Goal: Task Accomplishment & Management: Manage account settings

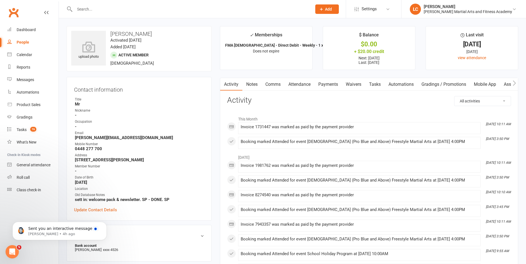
click at [114, 10] on input "text" at bounding box center [190, 9] width 235 height 8
paste input "Kellie Valmadre <kellie.valmadre@gmail.com>"
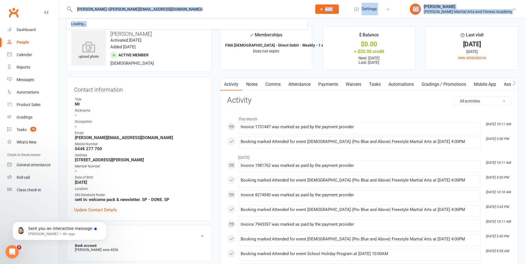
drag, startPoint x: 106, startPoint y: 13, endPoint x: 52, endPoint y: 15, distance: 53.6
click at [52, 1] on header "Kellie Valmadre <kellie.valmadre@gmail.com> Loading... Prospect Member Non-atte…" at bounding box center [263, 1] width 526 height 0
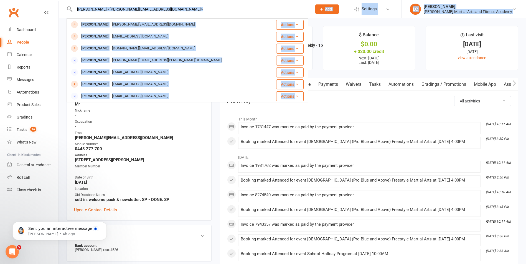
click at [106, 6] on input "Kellie Valmadre <kellie.valmadre@gmail.com>" at bounding box center [190, 9] width 235 height 8
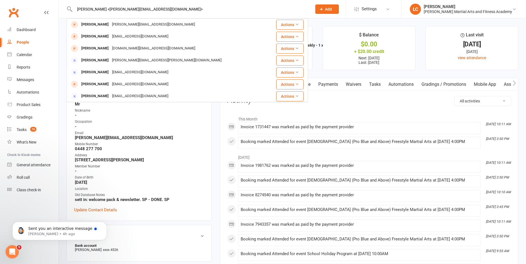
drag, startPoint x: 104, startPoint y: 10, endPoint x: 62, endPoint y: 15, distance: 42.2
click at [62, 15] on react-component "Kellie Valmadre <kellie.valmadre@gmail.com> Kellie Valmadre Kellie.valmadre@gma…" at bounding box center [154, 9] width 308 height 18
click at [144, 8] on input "kellie.valmadre@gmail.com>" at bounding box center [190, 9] width 235 height 8
type input "kellie.valmadre@gmail.com"
click at [143, 21] on div "Kellie.valmadre@gmail.com" at bounding box center [153, 25] width 86 height 8
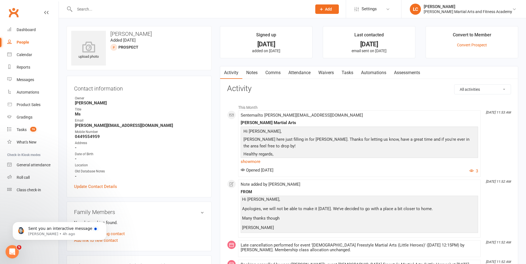
click at [115, 13] on div at bounding box center [187, 9] width 241 height 18
click at [117, 7] on input "text" at bounding box center [190, 9] width 235 height 8
paste input "Jeanne Figredo <Jeanne.figredo@hotmail.com>"
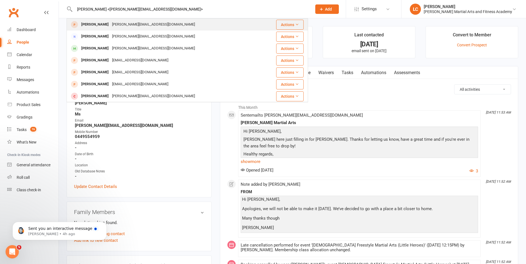
type input "Jeanne Figredo <Jeanne.figredo@hotmail.com>"
click at [110, 20] on div "Jeanne Figredo jeanne.figredo@hotmail.com" at bounding box center [167, 24] width 200 height 11
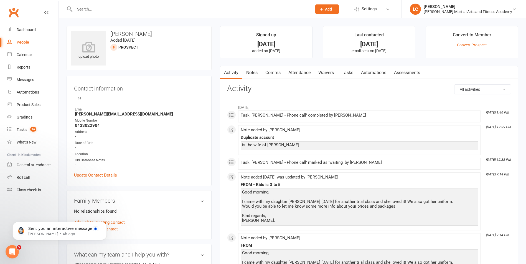
click at [108, 16] on div at bounding box center [187, 9] width 241 height 18
click at [106, 11] on input "text" at bounding box center [190, 9] width 235 height 8
paste input "Jeanne Figredo <Jeanne.figredo@hotmail.com>"
drag, startPoint x: 108, startPoint y: 7, endPoint x: 77, endPoint y: 10, distance: 31.5
click at [69, 7] on div "Jeanne Figredo <Jeanne.figredo@hotmail.com> Loading..." at bounding box center [187, 9] width 241 height 18
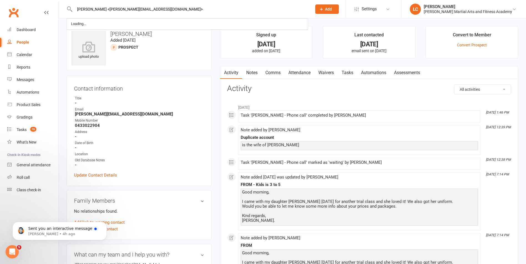
drag, startPoint x: 105, startPoint y: 12, endPoint x: 108, endPoint y: 7, distance: 6.2
click at [105, 12] on input "Jeanne Figredo <Jeanne.figredo@hotmail.com>" at bounding box center [190, 9] width 235 height 8
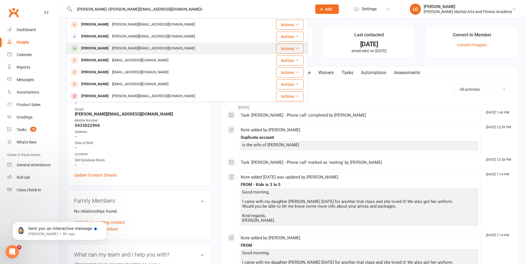
type input "Jeanne Figredo <Jeanne.figredo@hotmail.com>"
click at [118, 45] on div "Jeanne.figredo@Hotmail.com" at bounding box center [153, 48] width 86 height 8
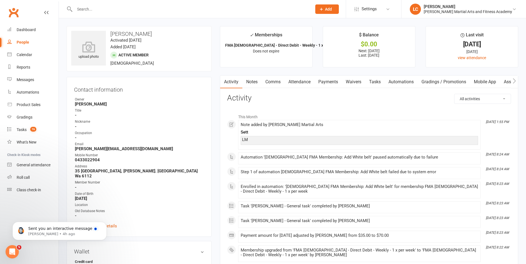
click at [381, 83] on link "Tasks" at bounding box center [374, 81] width 19 height 13
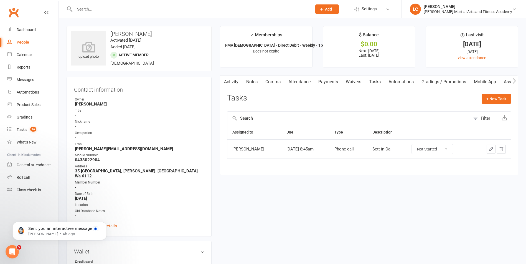
click at [322, 85] on link "Payments" at bounding box center [327, 81] width 27 height 13
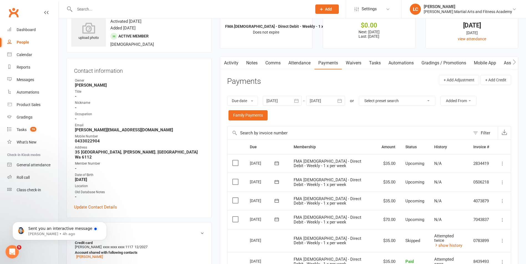
scroll to position [28, 0]
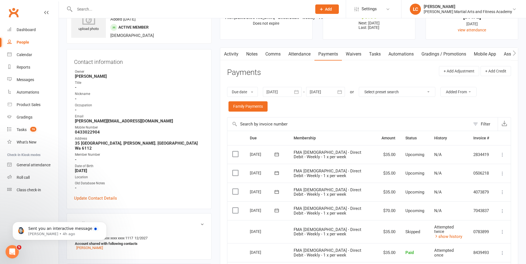
click at [286, 222] on td "08 Aug 2025" at bounding box center [267, 231] width 44 height 23
click at [256, 55] on link "Notes" at bounding box center [251, 54] width 19 height 13
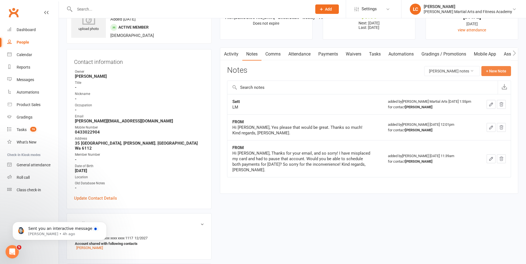
click at [502, 66] on button "+ New Note" at bounding box center [496, 71] width 30 height 10
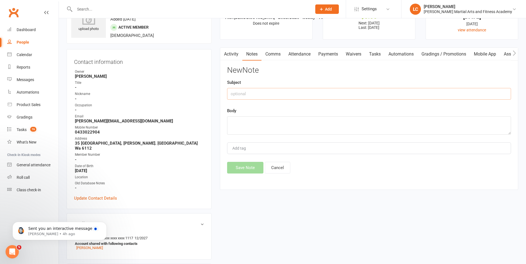
click at [261, 89] on input "text" at bounding box center [369, 94] width 284 height 12
type input "FROM"
click at [232, 59] on link "Activity" at bounding box center [231, 54] width 22 height 13
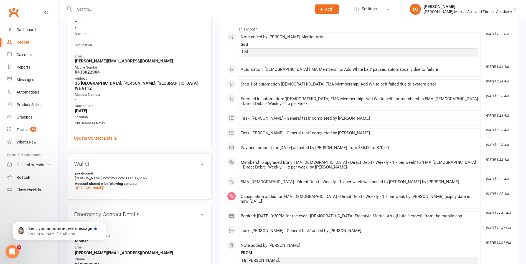
scroll to position [166, 0]
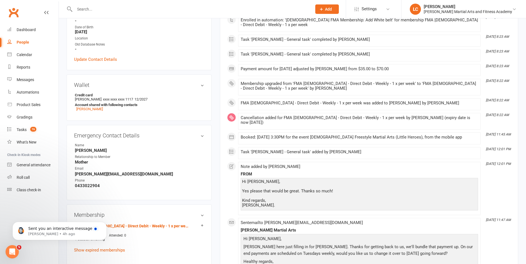
click at [149, 8] on input "text" at bounding box center [190, 9] width 235 height 8
paste input "Joel Rees <thejoserees@gmail.com>"
drag, startPoint x: 96, startPoint y: 9, endPoint x: 29, endPoint y: 15, distance: 67.3
click at [131, 6] on input "thejoserees@gmail.com>" at bounding box center [190, 9] width 235 height 8
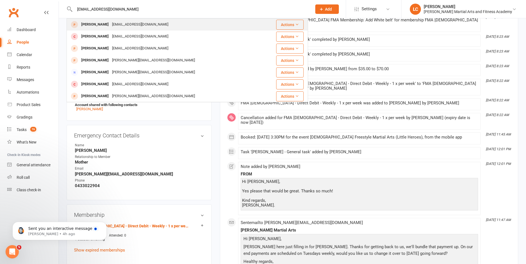
type input "[EMAIL_ADDRESS][DOMAIN_NAME]"
click at [160, 24] on div "Joel Rees thejoserees@gmail.com" at bounding box center [167, 24] width 200 height 11
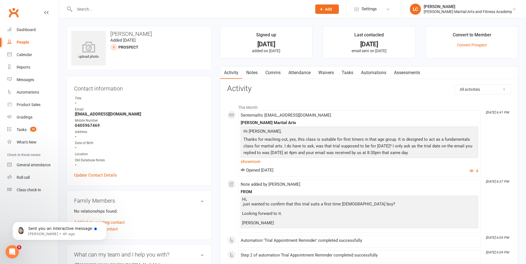
click at [251, 69] on link "Notes" at bounding box center [251, 72] width 19 height 13
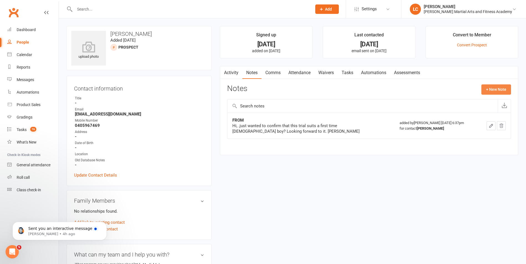
click at [495, 89] on button "+ New Note" at bounding box center [496, 89] width 30 height 10
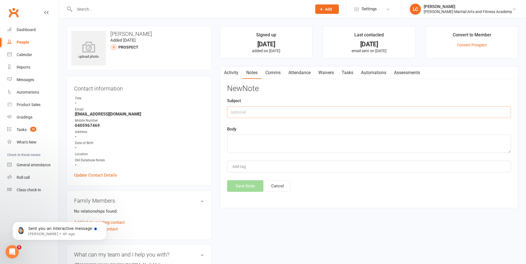
click at [262, 106] on input "text" at bounding box center [369, 112] width 284 height 12
type input "FROM"
drag, startPoint x: 271, startPoint y: 129, endPoint x: 270, endPoint y: 139, distance: 10.3
click at [271, 131] on div "Body" at bounding box center [369, 139] width 284 height 27
click at [270, 139] on textarea at bounding box center [369, 143] width 284 height 18
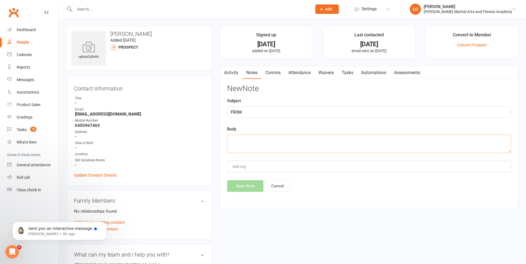
paste textarea "Thanks for getting back to me. Yes I was hoping for this coming Thursday. Let m…"
type textarea "Thanks for getting back to me. Yes I was hoping for this coming Thursday. Let m…"
click at [248, 187] on button "Save Note" at bounding box center [245, 186] width 36 height 12
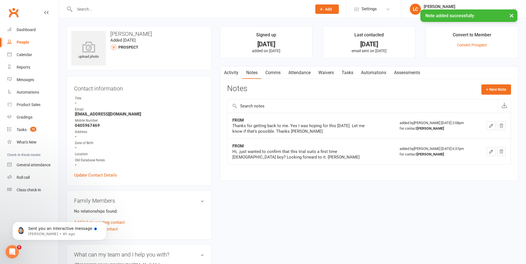
click at [300, 74] on link "Attendance" at bounding box center [299, 72] width 30 height 13
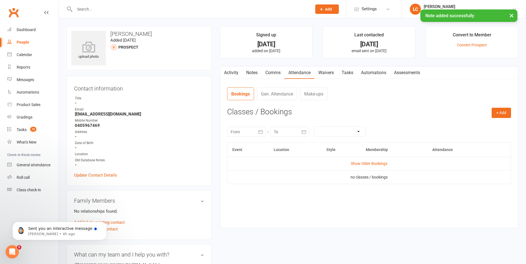
click at [219, 68] on main "Signed up 4 days ago added on 7 Aug 2025 Last contacted 3 days ago email sent o…" at bounding box center [369, 129] width 307 height 207
click at [221, 70] on button "button" at bounding box center [223, 72] width 7 height 12
click at [231, 77] on link "Activity" at bounding box center [231, 72] width 22 height 13
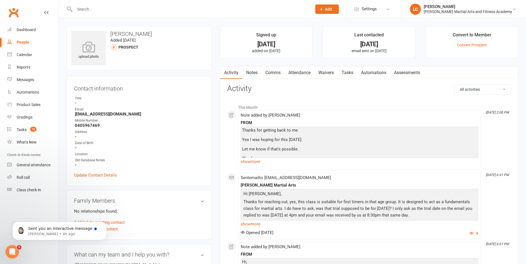
click at [303, 71] on link "Attendance" at bounding box center [299, 72] width 30 height 13
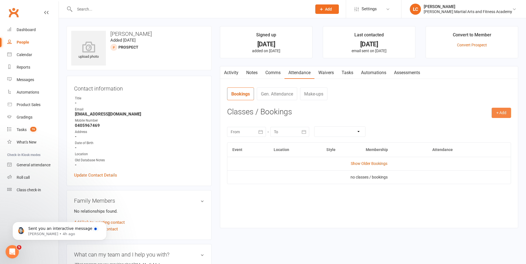
click at [502, 113] on button "+ Add" at bounding box center [501, 113] width 19 height 10
drag, startPoint x: 486, startPoint y: 126, endPoint x: 479, endPoint y: 130, distance: 8.2
click at [486, 126] on link "Book Event" at bounding box center [483, 125] width 55 height 11
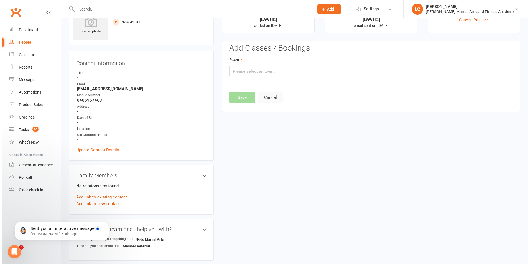
scroll to position [38, 0]
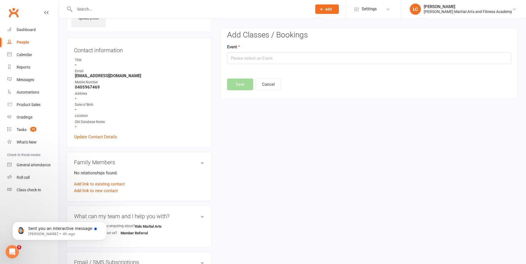
click at [298, 51] on div "Event" at bounding box center [369, 54] width 284 height 21
click at [299, 58] on input "text" at bounding box center [369, 58] width 284 height 12
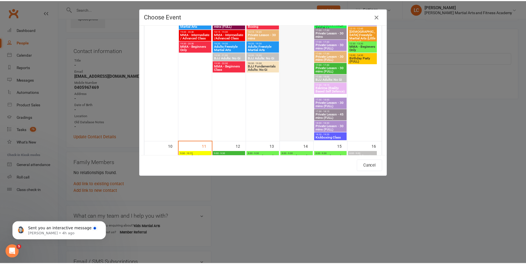
scroll to position [665, 0]
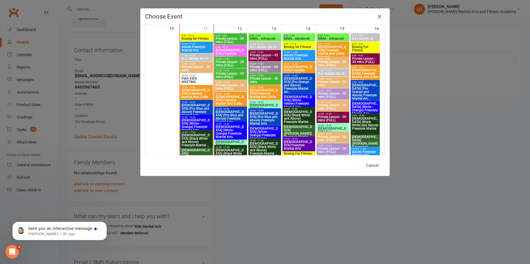
click at [295, 96] on span "[DEMOGRAPHIC_DATA] (White - Yellow) Freestyle Martial Arts" at bounding box center [299, 101] width 30 height 13
type input "6-9yo (White - Yellow) Freestyle Martial Arts - Aug 14, 2025 4:00:00 PM"
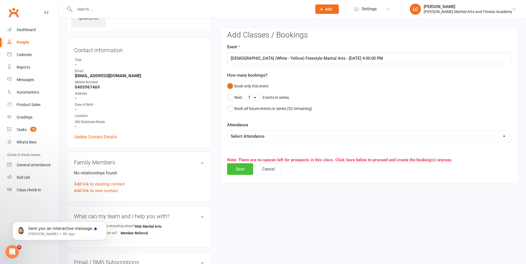
click at [234, 168] on button "Save" at bounding box center [240, 169] width 26 height 12
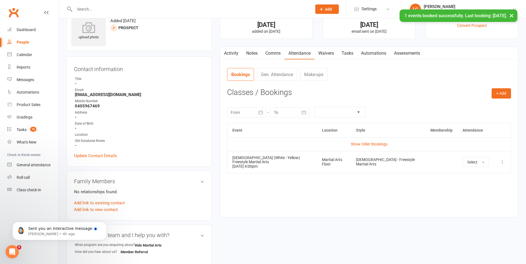
scroll to position [0, 0]
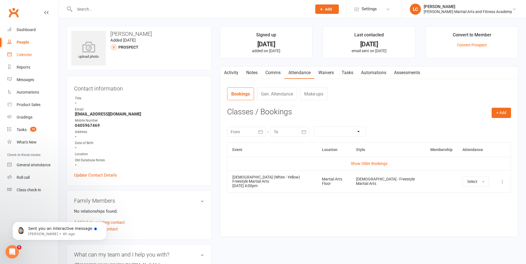
click at [269, 72] on link "Comms" at bounding box center [272, 72] width 23 height 13
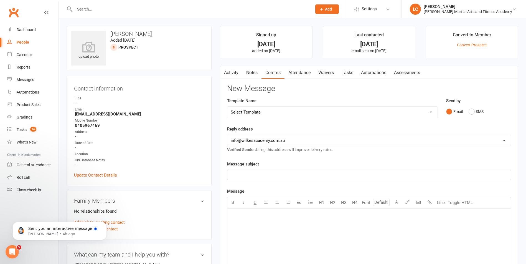
click at [280, 109] on select "Select Template [Email] Birthday Party Enquiry [Email] [DEMOGRAPHIC_DATA] Gradi…" at bounding box center [332, 111] width 210 height 11
select select "40"
click at [227, 106] on select "Select Template [Email] Birthday Party Enquiry [Email] [DEMOGRAPHIC_DATA] Gradi…" at bounding box center [332, 111] width 210 height 11
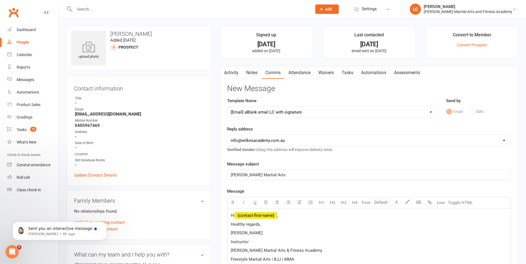
click at [291, 217] on p "Hi ﻿ {contact-first-name} ," at bounding box center [369, 215] width 277 height 7
drag, startPoint x: 249, startPoint y: 227, endPoint x: 223, endPoint y: 227, distance: 26.1
click at [223, 227] on div "Activity Notes Comms Attendance Waivers Tasks Automations Assessments Attendanc…" at bounding box center [369, 247] width 298 height 363
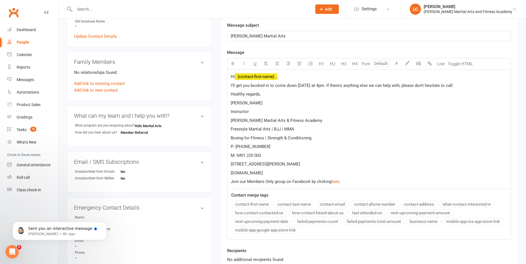
scroll to position [194, 0]
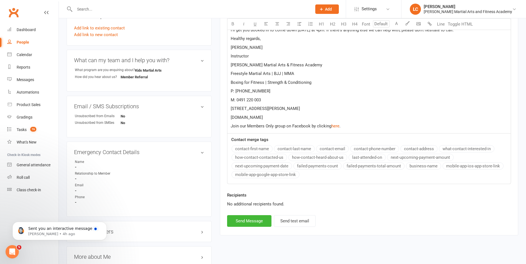
click at [251, 212] on div "Recipients No additional recipients found." at bounding box center [369, 203] width 292 height 23
click at [239, 222] on button "Send Message" at bounding box center [249, 221] width 44 height 12
select select
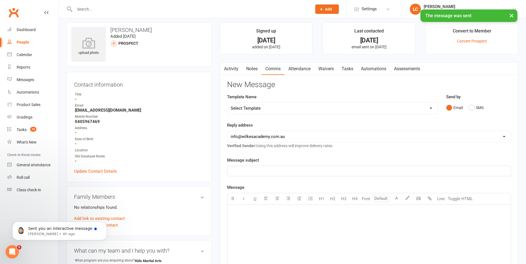
scroll to position [0, 0]
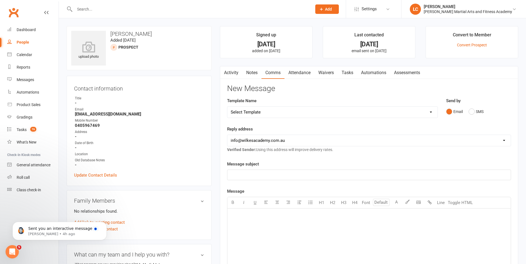
click at [352, 70] on link "Tasks" at bounding box center [347, 72] width 19 height 13
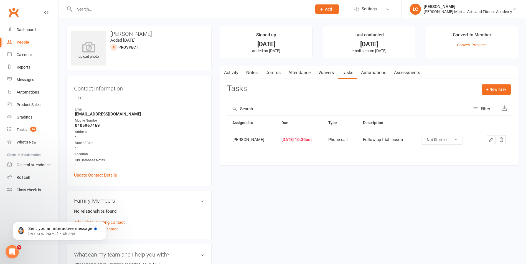
click at [498, 140] on button "button" at bounding box center [501, 139] width 9 height 9
click at [500, 90] on button "+ New Task" at bounding box center [496, 89] width 29 height 10
select select "47778"
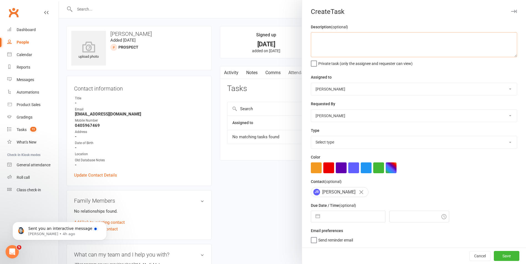
click at [339, 55] on textarea at bounding box center [414, 44] width 206 height 25
type textarea "FU TRIAL LESSON"
click at [335, 85] on select "[PERSON_NAME] [PERSON_NAME] [PERSON_NAME] [PERSON_NAME] [PERSON_NAME] [PERSON_N…" at bounding box center [414, 89] width 206 height 12
select select "50751"
click at [311, 83] on select "[PERSON_NAME] [PERSON_NAME] [PERSON_NAME] [PERSON_NAME] [PERSON_NAME] [PERSON_N…" at bounding box center [414, 89] width 206 height 12
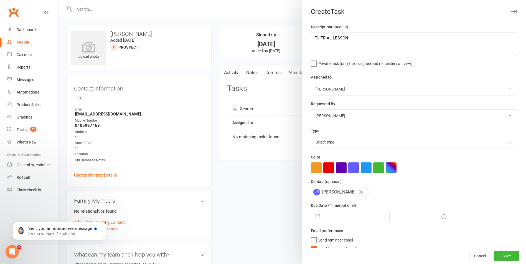
click at [345, 132] on div "Type Select type E-mail General task Meeting Phone call Sett in calls Add new t…" at bounding box center [414, 138] width 206 height 22
click at [348, 144] on select "Select type E-mail General task Meeting Phone call Sett in calls Add new task t…" at bounding box center [414, 142] width 206 height 12
click at [311, 137] on select "Select type E-mail General task Meeting Phone call Sett in calls Add new task t…" at bounding box center [414, 142] width 206 height 12
click at [341, 138] on select "E-mail General task Meeting Phone call Sett in calls Add new task type" at bounding box center [414, 142] width 206 height 12
select select "25277"
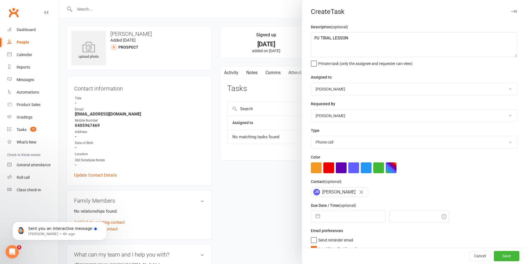
click at [311, 137] on select "E-mail General task Meeting Phone call Sett in calls Add new task type" at bounding box center [414, 142] width 206 height 12
select select "6"
select select "2025"
select select "7"
select select "2025"
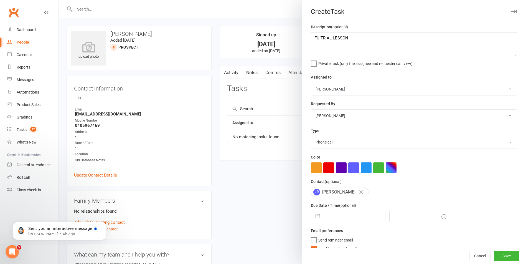
select select "8"
select select "2025"
click at [330, 220] on input "text" at bounding box center [354, 216] width 62 height 11
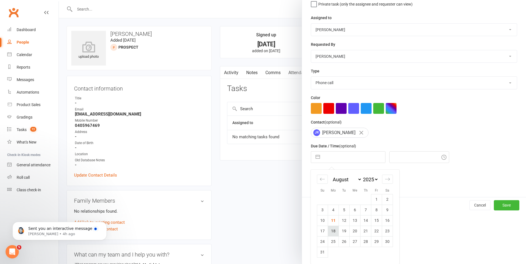
scroll to position [61, 0]
click at [378, 219] on td "15" at bounding box center [376, 220] width 11 height 11
type input "15 Aug 2025"
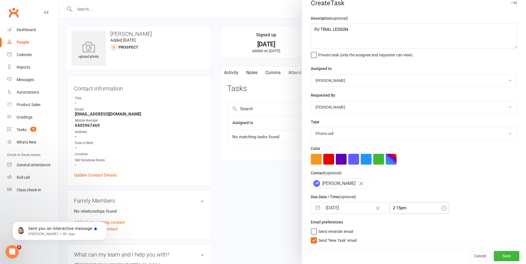
click at [409, 204] on input "2:15pm" at bounding box center [419, 208] width 60 height 12
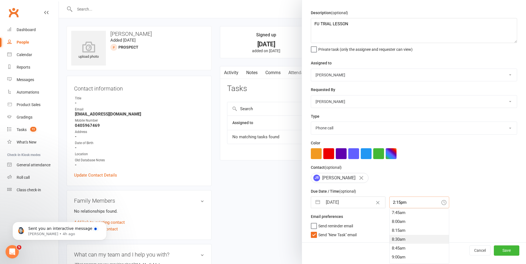
scroll to position [275, 0]
click at [400, 227] on div "8:15am" at bounding box center [419, 230] width 59 height 9
type input "8:15am"
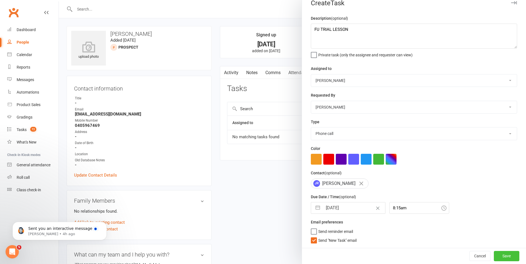
click at [494, 257] on button "Save" at bounding box center [507, 256] width 26 height 10
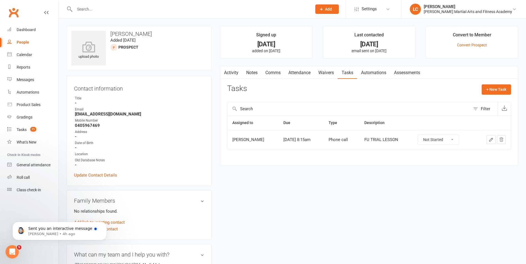
click at [97, 6] on input "text" at bounding box center [190, 9] width 235 height 8
paste input "Mosab Abumarzouq <mosab.abumarzouq@icloud.com>"
drag, startPoint x: 115, startPoint y: 10, endPoint x: 47, endPoint y: 6, distance: 67.2
click at [47, 1] on header "Mosab Abumarzouq <mosab.abumarzouq@icloud.com> Loading... Prospect Member Non-a…" at bounding box center [263, 1] width 526 height 0
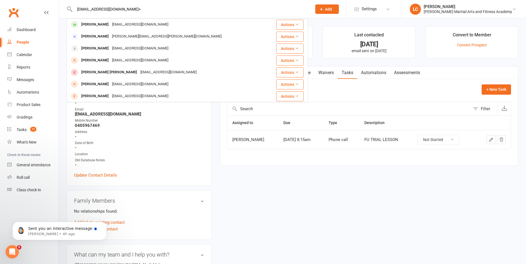
click at [165, 5] on input "mosab.abumarzouq@icloud.com>" at bounding box center [190, 9] width 235 height 8
type input "mosab.abumarzouq@icloud.com"
click at [158, 19] on div "Mosab Abumarzouq Mosab.abumarzouq@icloud.com" at bounding box center [167, 24] width 200 height 11
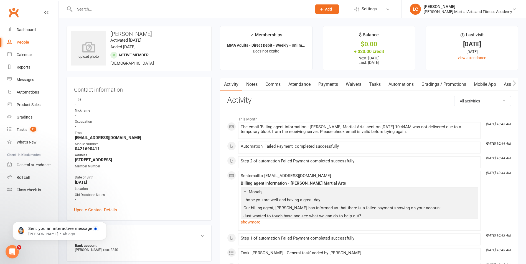
click at [327, 88] on link "Payments" at bounding box center [327, 84] width 27 height 13
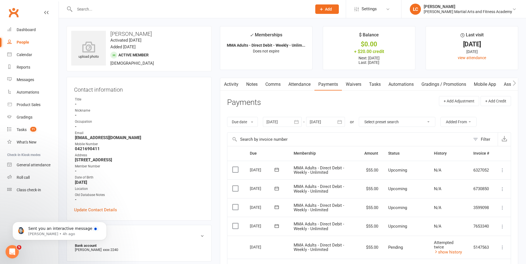
click at [246, 82] on link "Notes" at bounding box center [251, 84] width 19 height 13
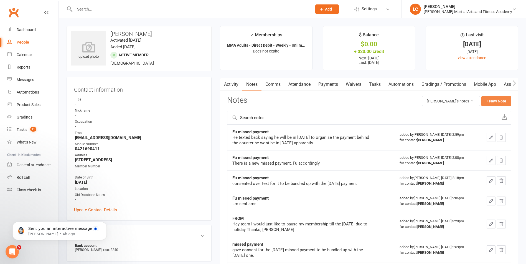
click at [502, 98] on button "+ New Note" at bounding box center [496, 101] width 30 height 10
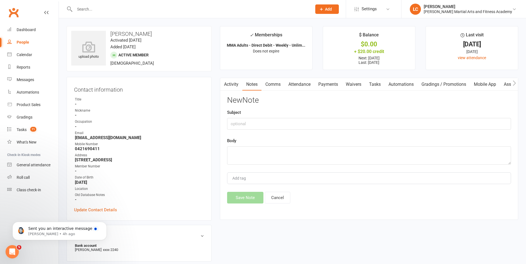
click at [281, 72] on main "✓ Memberships MMA Adults - Direct Debit - Weekly - Unlim... Does not expire $ B…" at bounding box center [369, 125] width 307 height 199
click at [239, 82] on link "Activity" at bounding box center [231, 84] width 22 height 13
click at [255, 87] on link "Notes" at bounding box center [251, 84] width 19 height 13
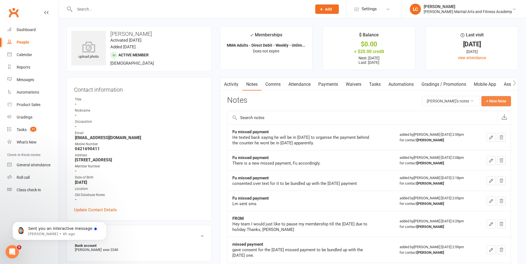
click at [487, 99] on button "+ New Note" at bounding box center [496, 101] width 30 height 10
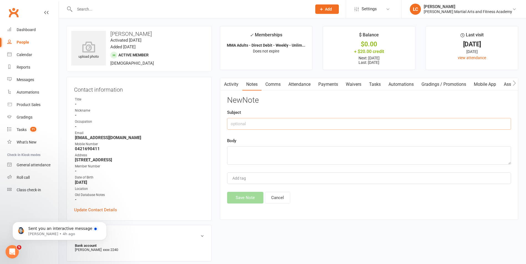
click at [237, 127] on input "text" at bounding box center [369, 124] width 284 height 12
type input "FROM"
click at [264, 123] on input "FROM" at bounding box center [369, 124] width 284 height 12
click at [261, 150] on textarea at bounding box center [369, 155] width 284 height 18
paste textarea "Hey team I would just like to pause my membership till the 19 of August due to …"
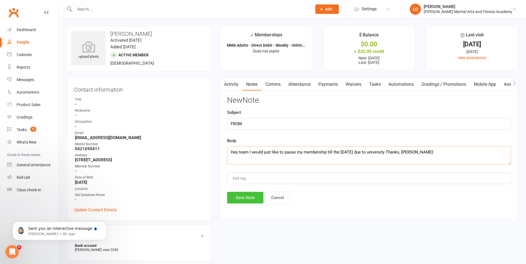
type textarea "Hey team I would just like to pause my membership till the 19 of August due to …"
click at [254, 196] on button "Save Note" at bounding box center [245, 198] width 36 height 12
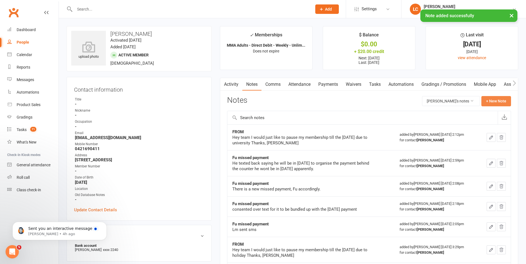
click at [493, 98] on button "+ New Note" at bounding box center [496, 101] width 30 height 10
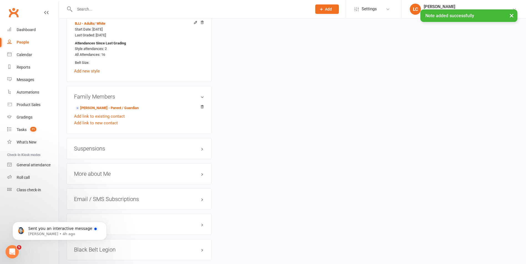
scroll to position [416, 0]
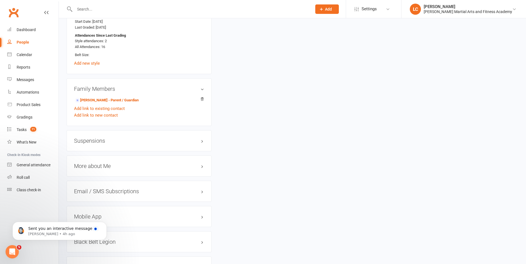
drag, startPoint x: 96, startPoint y: 146, endPoint x: 94, endPoint y: 142, distance: 4.1
click at [96, 146] on div "Suspensions" at bounding box center [139, 140] width 145 height 21
click at [94, 142] on h3 "Suspensions" at bounding box center [139, 141] width 130 height 6
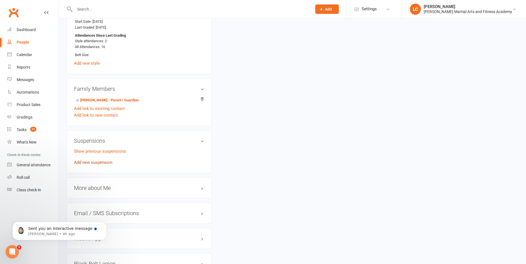
click at [100, 162] on link "Add new suspension" at bounding box center [93, 162] width 38 height 5
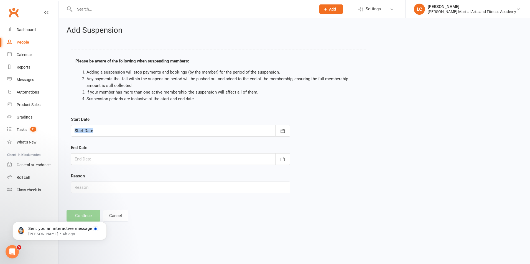
click at [273, 131] on div "Start Date August 2025 Sun Mon Tue Wed Thu Fri Sat 31 27 28 29 30 31 01 02 32 0…" at bounding box center [180, 126] width 219 height 21
click at [275, 133] on div at bounding box center [180, 131] width 219 height 12
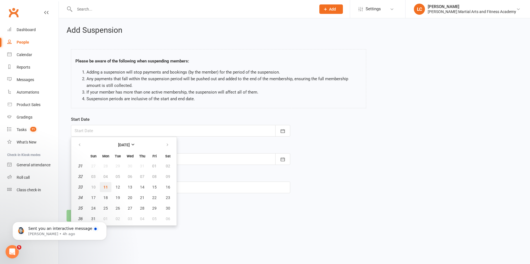
click at [104, 185] on span "11" at bounding box center [105, 187] width 4 height 4
type input "[DATE]"
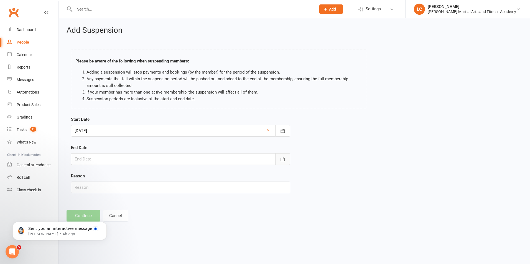
click at [280, 158] on icon "button" at bounding box center [283, 159] width 6 height 6
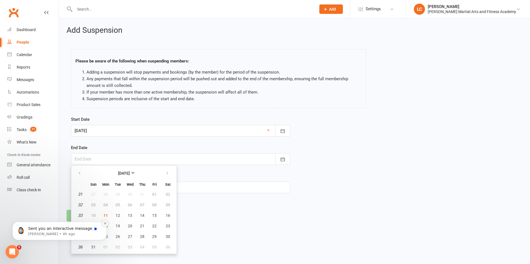
click at [105, 224] on icon "Dismiss notification" at bounding box center [105, 223] width 3 height 3
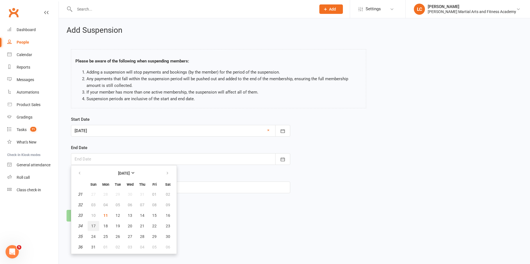
click at [94, 225] on span "17" at bounding box center [93, 225] width 4 height 4
type input "17 Aug 2025"
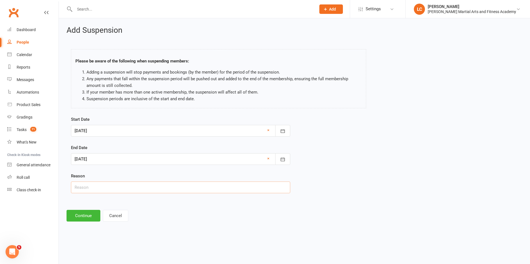
click at [121, 190] on input "text" at bounding box center [180, 187] width 219 height 12
type input "AWAY - UNIVERSITY"
click at [85, 214] on button "Continue" at bounding box center [84, 216] width 34 height 12
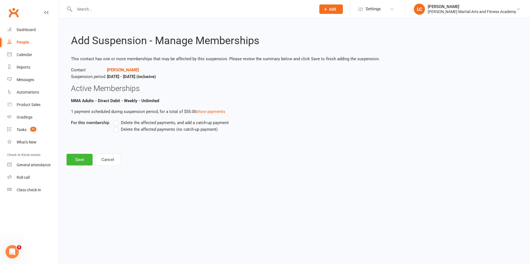
click at [118, 121] on label "Delete the affected payments, and add a catch-up payment" at bounding box center [170, 122] width 115 height 7
click at [117, 119] on input "Delete the affected payments, and add a catch-up payment" at bounding box center [115, 119] width 4 height 0
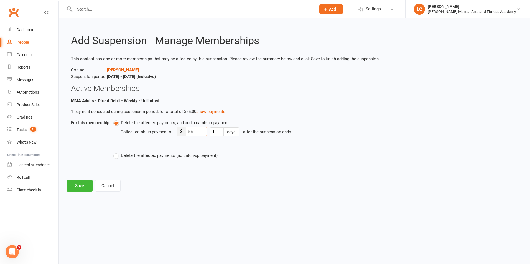
drag, startPoint x: 195, startPoint y: 131, endPoint x: 182, endPoint y: 132, distance: 12.8
click at [182, 132] on div "$ 55" at bounding box center [192, 131] width 30 height 9
type input "8"
click at [62, 187] on div "Add Suspension - Manage Memberships This contact has one or more memberships th…" at bounding box center [294, 108] width 471 height 181
click at [68, 186] on button "Save" at bounding box center [80, 186] width 26 height 12
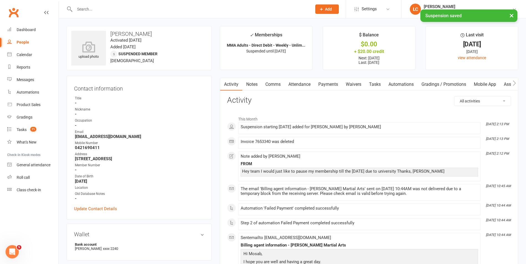
click at [280, 86] on link "Comms" at bounding box center [272, 84] width 23 height 13
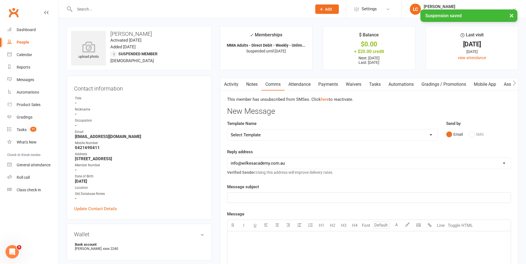
drag, startPoint x: 268, startPoint y: 138, endPoint x: 269, endPoint y: 142, distance: 4.6
click at [268, 138] on select "Select Template [Email] Birthday Party Enquiry [Email] [DEMOGRAPHIC_DATA] Gradi…" at bounding box center [332, 134] width 210 height 11
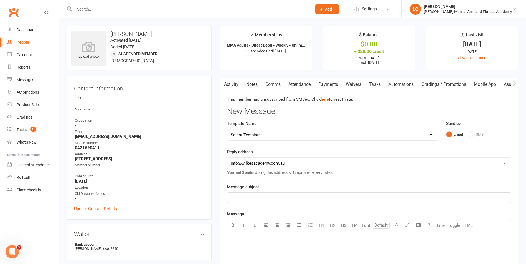
select select "40"
click at [227, 129] on select "Select Template [Email] Birthday Party Enquiry [Email] [DEMOGRAPHIC_DATA] Gradi…" at bounding box center [332, 134] width 210 height 11
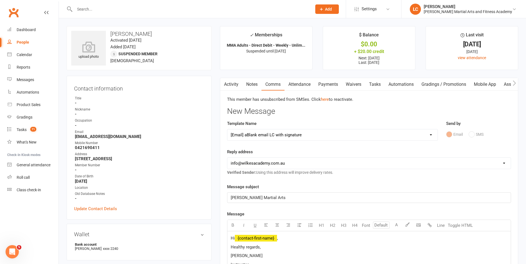
click at [289, 239] on p "Hi ﻿ {contact-first-name} ," at bounding box center [369, 238] width 277 height 7
click at [383, 246] on p "Thanks for the message, mate, I've placed your account on hold until the week of" at bounding box center [369, 246] width 277 height 7
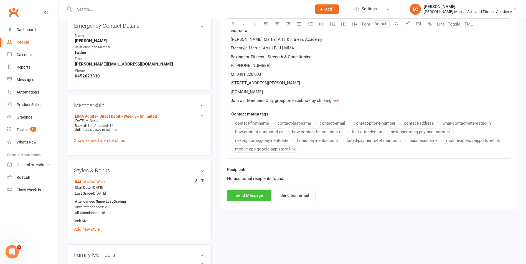
scroll to position [250, 0]
click at [245, 195] on button "Send Message" at bounding box center [249, 195] width 44 height 12
select select
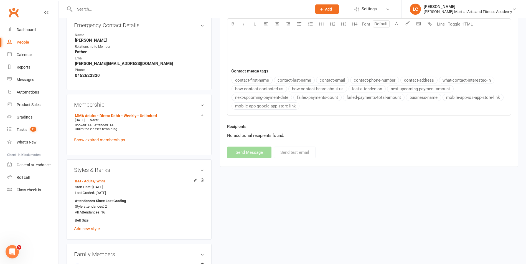
click at [108, 4] on div at bounding box center [187, 9] width 241 height 18
click at [107, 7] on input "text" at bounding box center [190, 9] width 235 height 8
paste input "Paul & Alicia Edwards <onlyedwardsfamily@gmail.com>"
drag, startPoint x: 115, startPoint y: 8, endPoint x: 31, endPoint y: 8, distance: 84.3
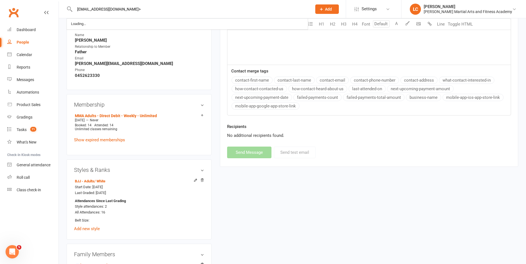
click at [162, 8] on input "onlyedwardsfamily@gmail.com>" at bounding box center [190, 9] width 235 height 8
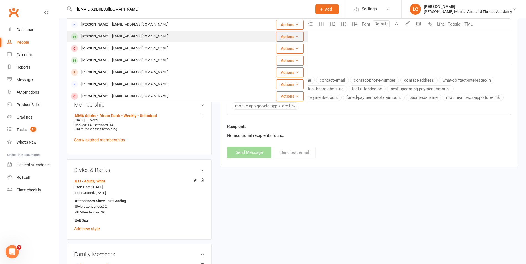
type input "onlyedwardsfamily@gmail.com"
click at [164, 36] on div "Paul Edwards onlyedwardsfamily@gmail.com" at bounding box center [164, 36] width 194 height 11
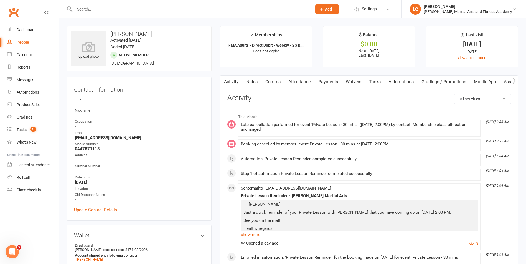
click at [335, 82] on link "Payments" at bounding box center [327, 81] width 27 height 13
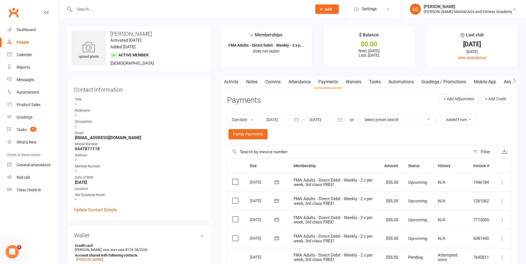
click at [298, 85] on link "Attendance" at bounding box center [299, 81] width 30 height 13
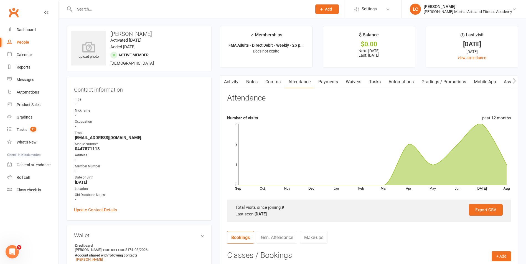
click at [227, 78] on link "Activity" at bounding box center [231, 81] width 22 height 13
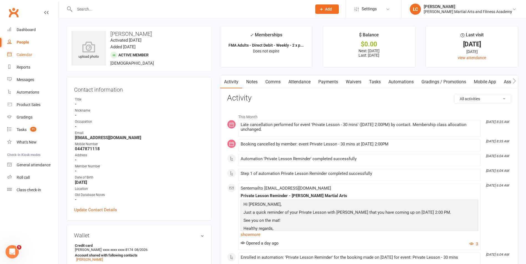
click at [27, 51] on link "Calendar" at bounding box center [32, 55] width 51 height 12
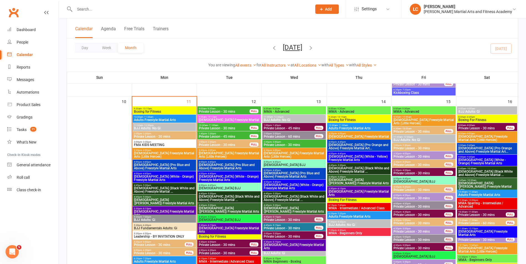
scroll to position [499, 0]
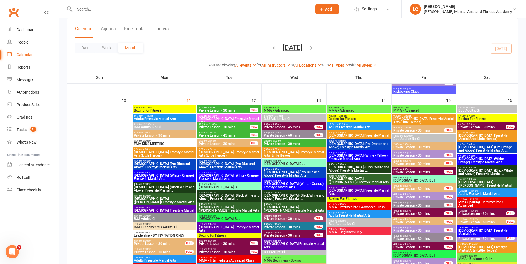
click at [166, 132] on span "2:00pm - 2:30pm" at bounding box center [164, 132] width 61 height 2
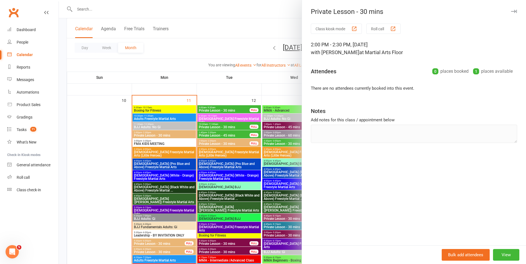
click at [86, 128] on div at bounding box center [292, 132] width 467 height 264
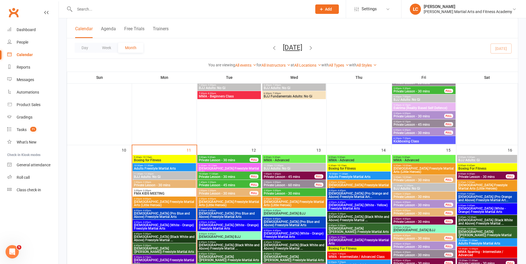
scroll to position [444, 0]
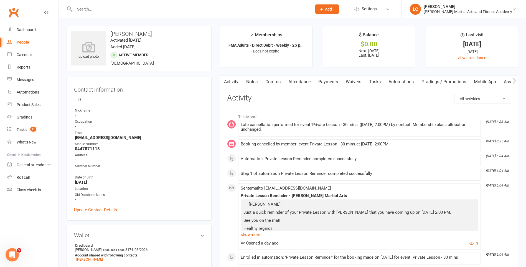
click at [248, 86] on link "Notes" at bounding box center [251, 81] width 19 height 13
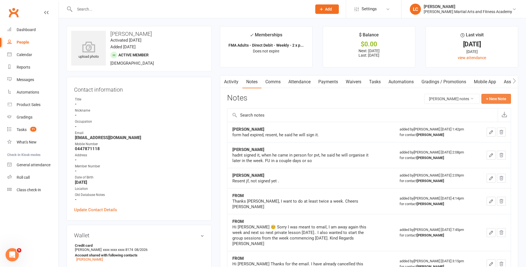
click at [497, 97] on button "+ New Note" at bounding box center [496, 99] width 30 height 10
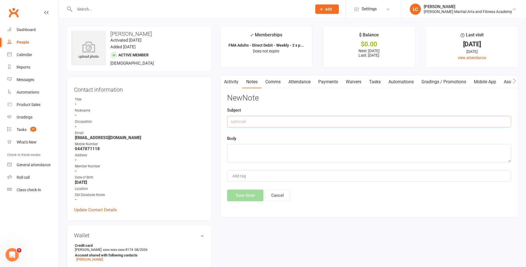
click at [246, 121] on input "text" at bounding box center [369, 122] width 284 height 12
type input "FROM"
click at [266, 156] on textarea at bounding box center [369, 153] width 284 height 18
paste textarea "Hi David & Lenny My apologies - I have had some changes with work and won’t be …"
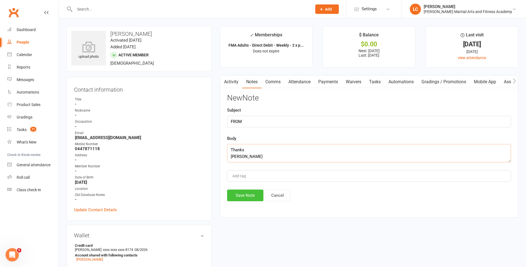
type textarea "Hi David & Lenny My apologies - I have had some changes with work and won’t be …"
click at [258, 194] on button "Save Note" at bounding box center [245, 195] width 36 height 12
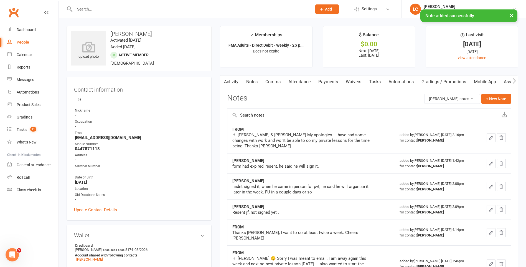
click at [277, 87] on link "Comms" at bounding box center [272, 81] width 23 height 13
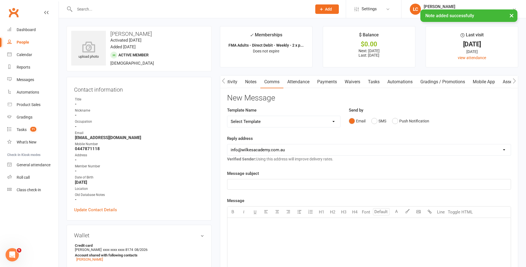
click at [272, 123] on select "Select Template [Email] Birthday Party Enquiry [Email] [DEMOGRAPHIC_DATA] Gradi…" at bounding box center [283, 121] width 113 height 11
select select "40"
click at [227, 116] on select "Select Template [Email] Birthday Party Enquiry [Email] [DEMOGRAPHIC_DATA] Gradi…" at bounding box center [283, 121] width 113 height 11
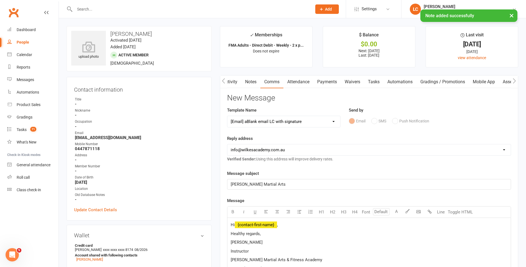
click at [290, 223] on p "Hi ﻿ {contact-first-name} ," at bounding box center [369, 224] width 277 height 7
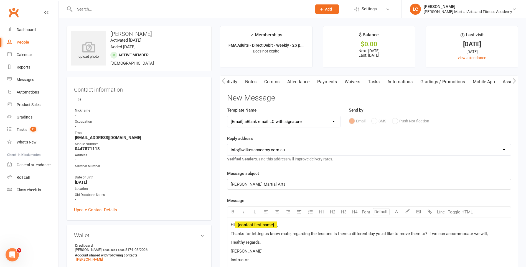
click at [487, 235] on p "Thanks for letting us know mate, regarding the lessons is there a different day…" at bounding box center [369, 233] width 277 height 7
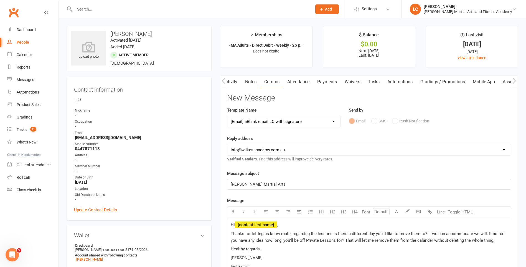
click at [437, 235] on span "Thanks for letting us know mate, regarding the lessons is there a different day…" at bounding box center [368, 237] width 275 height 12
click at [466, 241] on span "Thanks for letting us know mate, regarding the lessons is there a different day…" at bounding box center [368, 237] width 275 height 12
drag, startPoint x: 434, startPoint y: 245, endPoint x: 426, endPoint y: 232, distance: 15.8
drag, startPoint x: 426, startPoint y: 232, endPoint x: 423, endPoint y: 237, distance: 6.1
click at [497, 240] on p "Thanks for letting us know mate, regarding the lessons is there a different day…" at bounding box center [369, 236] width 277 height 13
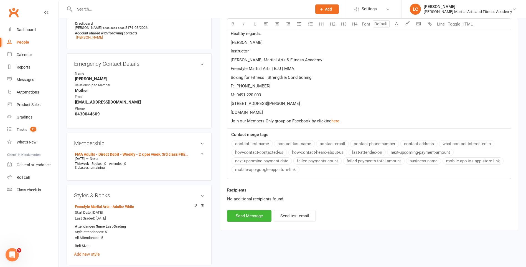
drag, startPoint x: 260, startPoint y: 203, endPoint x: 257, endPoint y: 214, distance: 11.4
click at [260, 204] on div "Recipients No additional recipients found." at bounding box center [369, 198] width 292 height 23
click at [257, 215] on button "Send Message" at bounding box center [249, 216] width 44 height 12
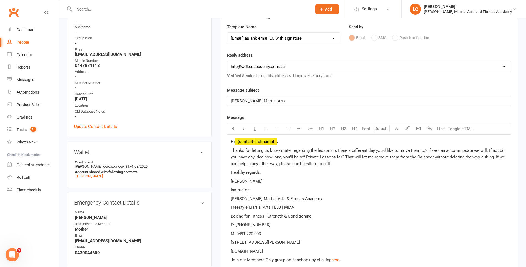
select select
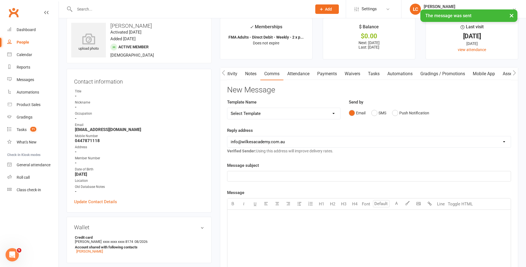
scroll to position [0, 0]
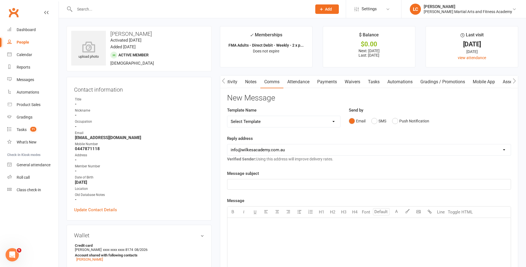
click at [94, 7] on input "text" at bounding box center [190, 9] width 235 height 8
paste input "From Subject Received Size Linda Ikin Billie Ikin Sat 9/08 4 KB"
type input "From Subject Received Size Linda Ikin Billie Ikin Sat 9/08 4 KB"
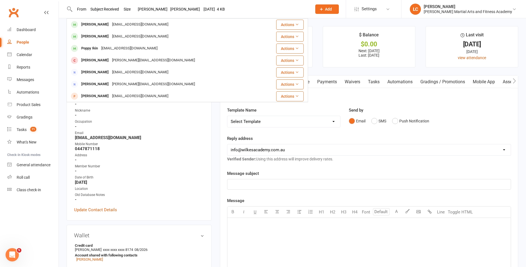
drag, startPoint x: 243, startPoint y: 12, endPoint x: 0, endPoint y: 36, distance: 244.3
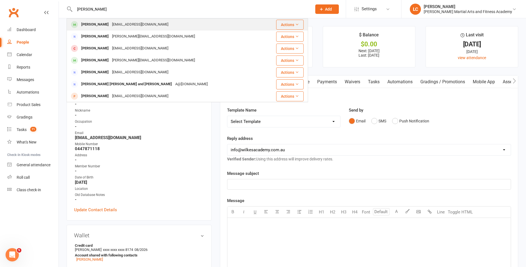
type input "Billie"
click at [110, 27] on div "lindaikin80@gmail.com" at bounding box center [140, 25] width 60 height 8
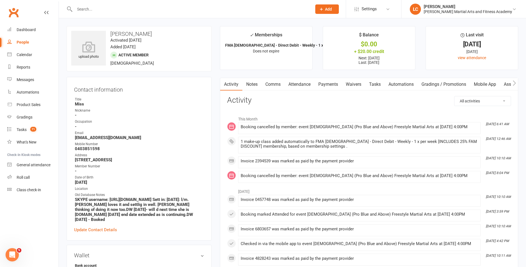
click at [324, 81] on link "Payments" at bounding box center [327, 84] width 27 height 13
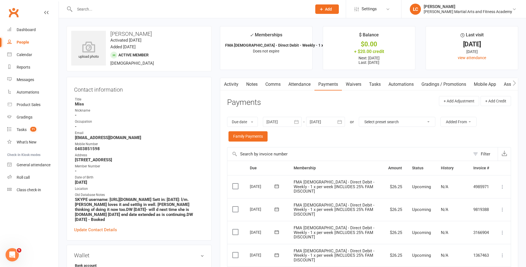
click at [254, 85] on link "Notes" at bounding box center [251, 84] width 19 height 13
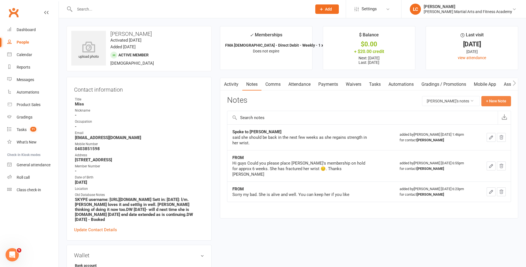
click at [494, 97] on button "+ New Note" at bounding box center [496, 101] width 30 height 10
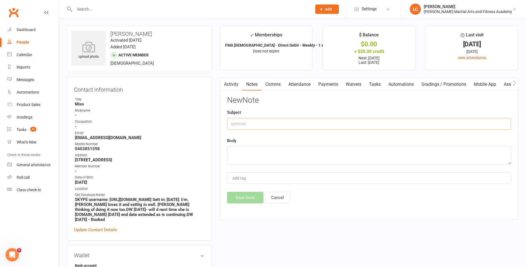
click at [269, 124] on input "text" at bounding box center [369, 124] width 284 height 12
type input "FROM"
click at [258, 149] on textarea at bounding box center [369, 155] width 284 height 18
paste textarea "Can you please place a hold on Billie's Martial arts account. Shw has fractured…"
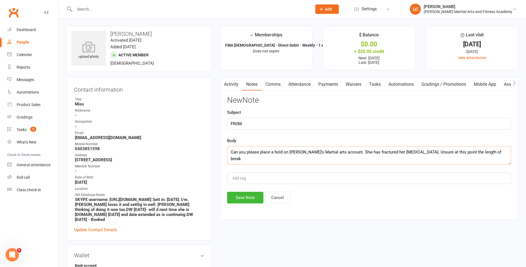
type textarea "Can you please place a hold on Billie's Martial arts account. Shw has fractured…"
click at [241, 209] on div "Activity Notes Comms Attendance Payments Waivers Tasks Automations Gradings / P…" at bounding box center [369, 149] width 298 height 142
click at [242, 205] on div "Activity Notes Comms Attendance Payments Waivers Tasks Automations Gradings / P…" at bounding box center [369, 149] width 298 height 142
click at [245, 199] on button "Save Note" at bounding box center [245, 198] width 36 height 12
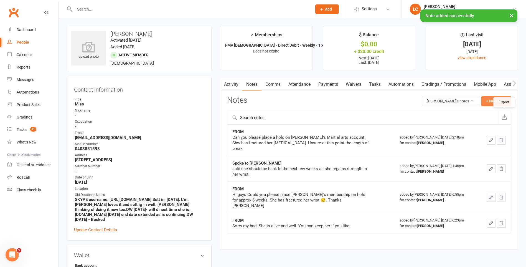
click at [486, 100] on button "+ New Note" at bounding box center [496, 101] width 30 height 10
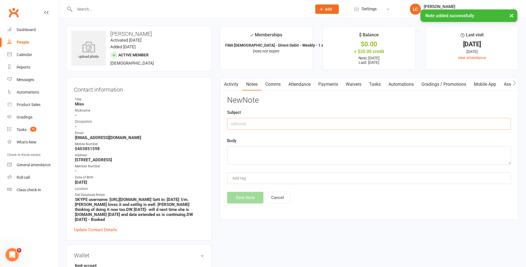
click at [249, 128] on input "text" at bounding box center [369, 124] width 284 height 12
type input "FROM"
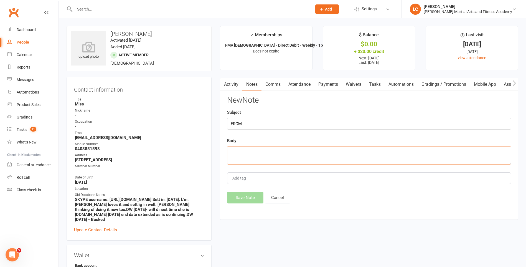
click at [257, 156] on textarea at bounding box center [369, 155] width 284 height 18
paste textarea "Hi, As per previous email. Can you please place a hold on Billie's account for …"
type textarea "Hi, As per previous email. Can you please place a hold on Billie's account for …"
click at [247, 196] on button "Save Note" at bounding box center [245, 198] width 36 height 12
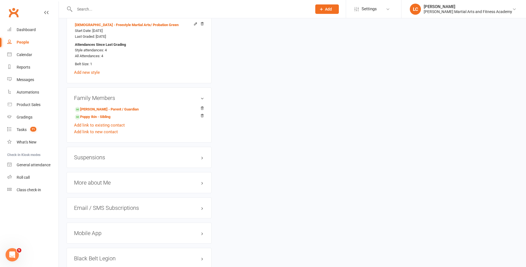
scroll to position [444, 0]
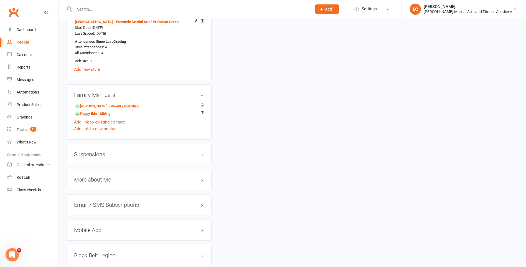
click at [106, 151] on h3 "Suspensions" at bounding box center [139, 154] width 130 height 6
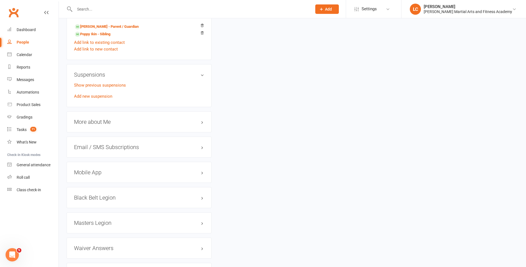
scroll to position [527, 0]
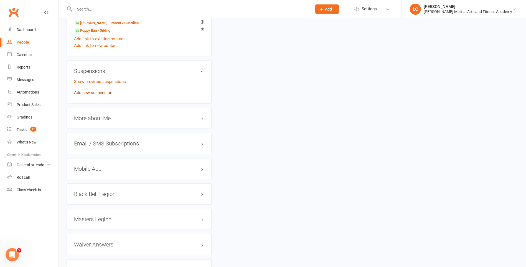
click at [92, 90] on link "Add new suspension" at bounding box center [93, 92] width 38 height 5
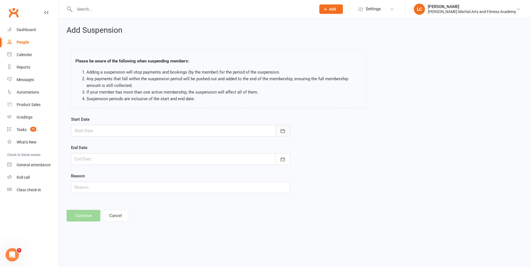
click at [283, 135] on button "button" at bounding box center [282, 131] width 15 height 12
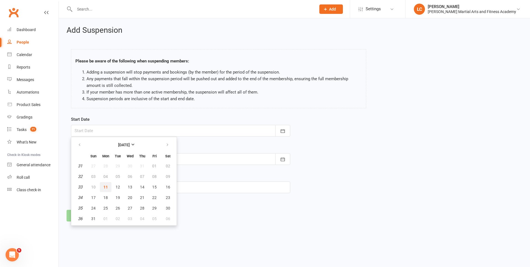
click at [102, 187] on button "11" at bounding box center [106, 187] width 12 height 10
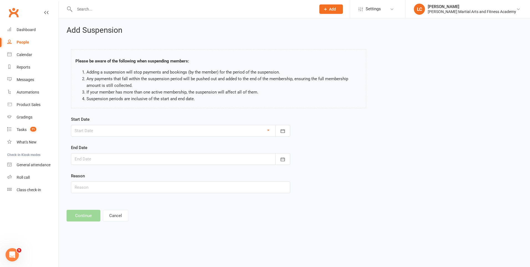
type input "[DATE]"
click at [290, 159] on button "button" at bounding box center [282, 159] width 15 height 12
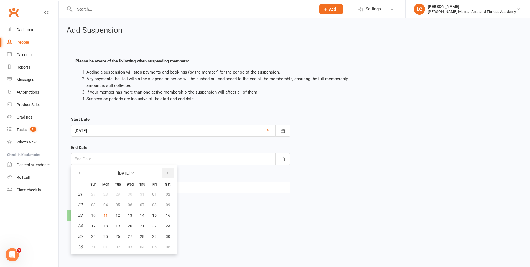
click at [169, 174] on icon "button" at bounding box center [168, 173] width 4 height 4
click at [93, 227] on span "21" at bounding box center [93, 225] width 4 height 4
type input "21 Sep 2025"
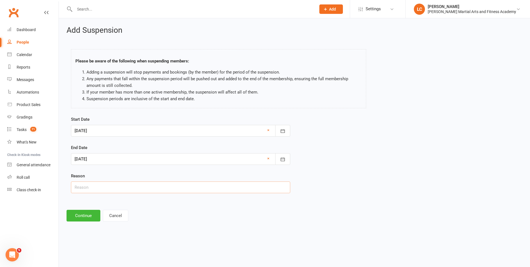
click at [110, 187] on input "text" at bounding box center [180, 187] width 219 height 12
type input "A"
paste input "fractured her Patella"
click at [140, 185] on input "INJURY RECOVERY - fractured her Patella" at bounding box center [180, 187] width 219 height 12
type input "INJURY RECOVERY - fractured Patella"
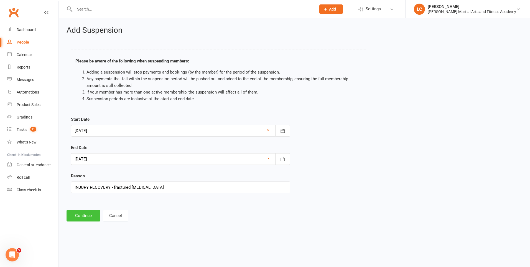
click at [79, 215] on button "Continue" at bounding box center [84, 216] width 34 height 12
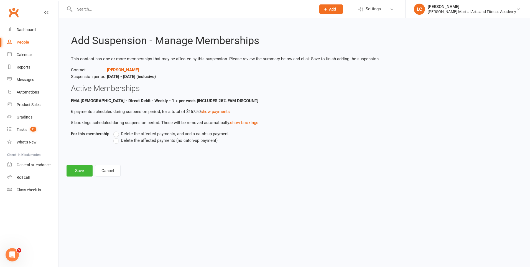
click at [117, 136] on label "Delete the affected payments, and add a catch-up payment" at bounding box center [170, 133] width 115 height 7
click at [117, 130] on input "Delete the affected payments, and add a catch-up payment" at bounding box center [115, 130] width 4 height 0
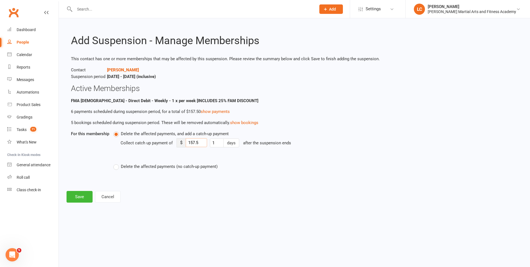
drag, startPoint x: 203, startPoint y: 145, endPoint x: 178, endPoint y: 144, distance: 25.3
click at [178, 144] on div "$ 157.5" at bounding box center [192, 142] width 30 height 9
type input "8"
click at [83, 198] on button "Save" at bounding box center [80, 197] width 26 height 12
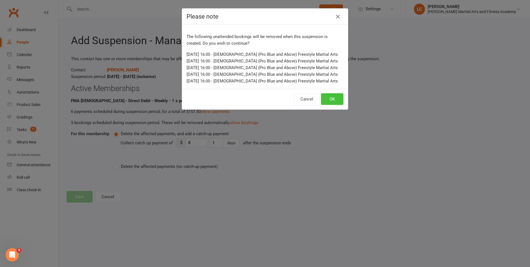
click at [335, 99] on button "OK" at bounding box center [332, 99] width 22 height 12
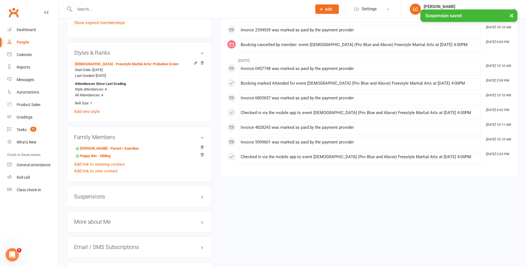
scroll to position [444, 0]
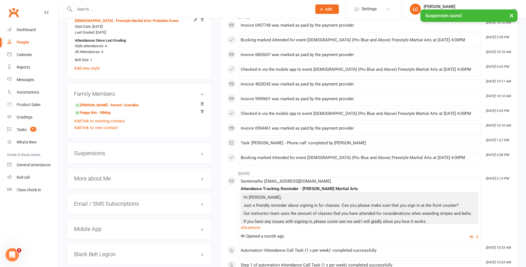
click at [92, 144] on div "Suspensions" at bounding box center [139, 153] width 145 height 21
click at [94, 150] on h3 "Suspensions" at bounding box center [139, 153] width 130 height 6
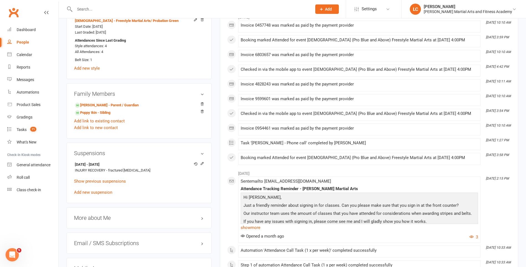
click at [304, 176] on li "Jun 30, 2:15 PM Sent email to lindaikin80@gmail.com Attendance Tracking Reminde…" at bounding box center [359, 209] width 242 height 66
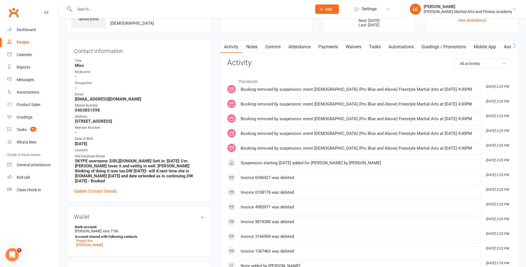
scroll to position [0, 0]
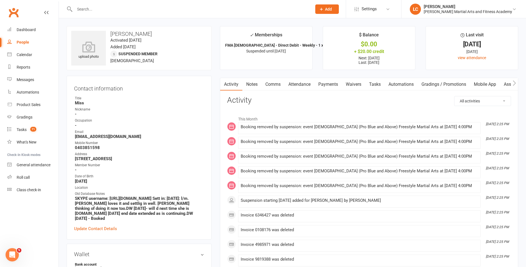
click at [282, 87] on link "Comms" at bounding box center [272, 84] width 23 height 13
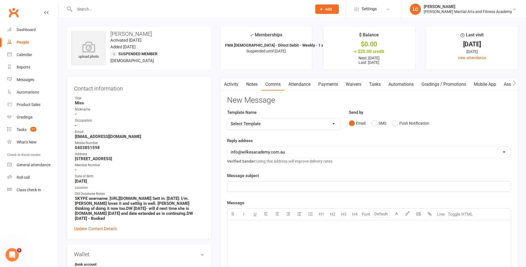
click at [272, 128] on select "Select Template [Email] Birthday Party Enquiry [Email] [DEMOGRAPHIC_DATA] Gradi…" at bounding box center [283, 123] width 113 height 11
select select "40"
click at [227, 118] on select "Select Template [Email] Birthday Party Enquiry [Email] [DEMOGRAPHIC_DATA] Gradi…" at bounding box center [283, 123] width 113 height 11
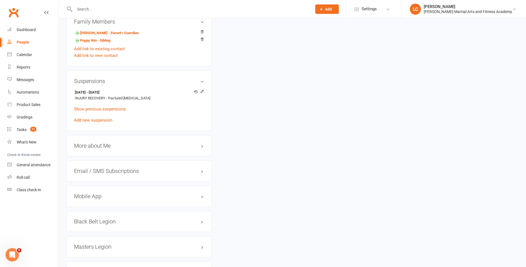
scroll to position [527, 0]
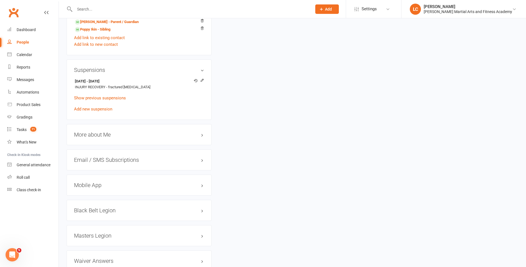
click at [98, 124] on div "More about Me edit" at bounding box center [139, 134] width 145 height 21
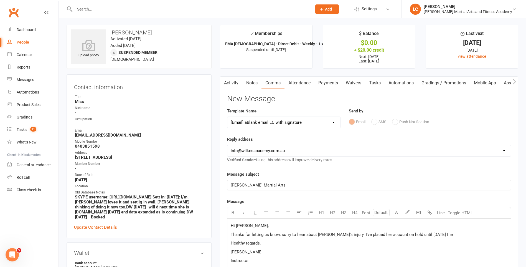
scroll to position [0, 0]
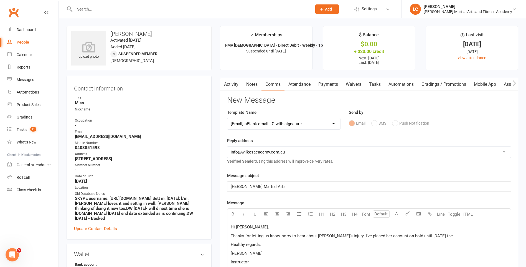
click at [449, 242] on p "Healthy regards," at bounding box center [369, 244] width 277 height 7
click at [431, 236] on span "Thanks for letting us know, sorry to hear about Billie's injury. I've placed he…" at bounding box center [342, 235] width 222 height 5
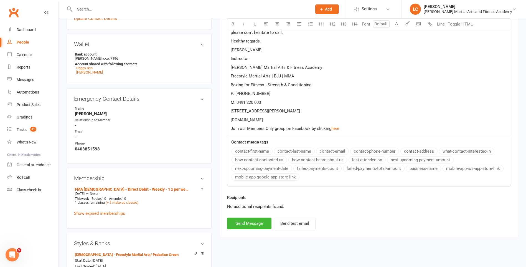
scroll to position [277, 0]
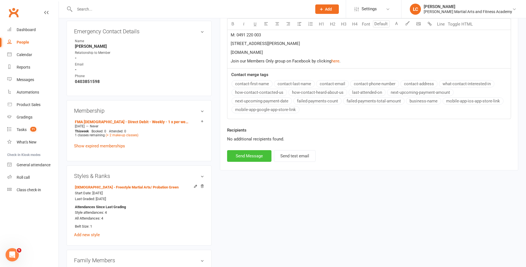
click at [252, 156] on button "Send Message" at bounding box center [249, 156] width 44 height 12
select select
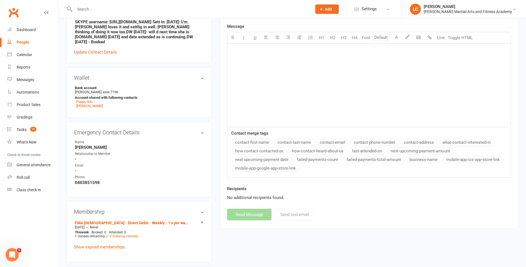
scroll to position [166, 0]
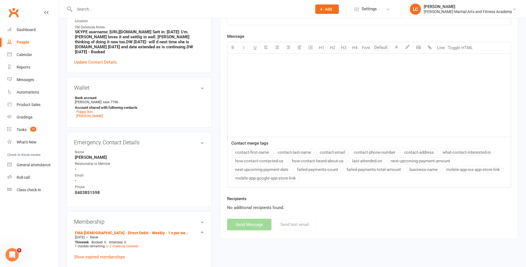
drag, startPoint x: 115, startPoint y: 4, endPoint x: 113, endPoint y: 6, distance: 3.2
click at [113, 6] on div at bounding box center [187, 9] width 241 height 18
click at [113, 6] on input "text" at bounding box center [190, 9] width 235 height 8
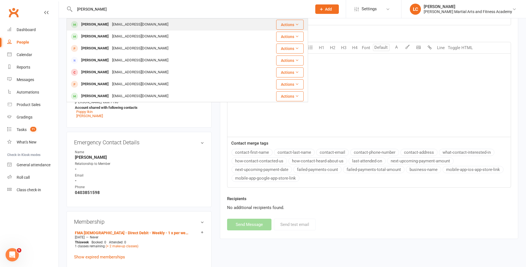
type input "FRANK AMA"
click at [120, 24] on div "amatofmc@iinet.net.au" at bounding box center [140, 25] width 60 height 8
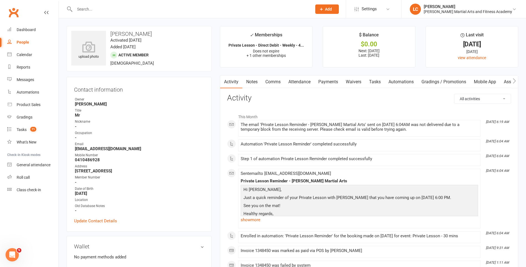
click at [305, 78] on link "Attendance" at bounding box center [299, 81] width 30 height 13
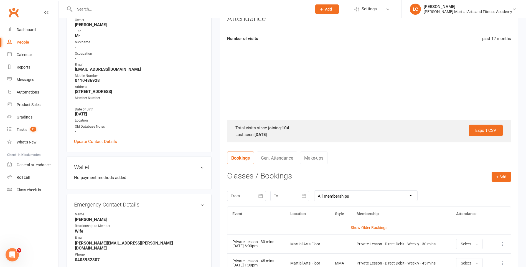
scroll to position [166, 0]
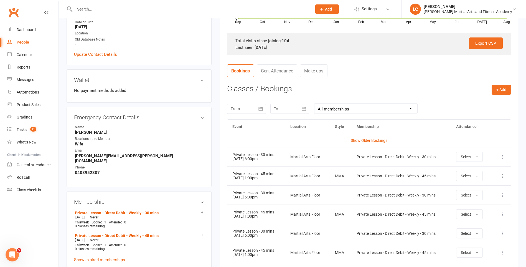
click at [505, 156] on button at bounding box center [502, 156] width 7 height 7
click at [480, 187] on link "Remove booking" at bounding box center [478, 189] width 55 height 11
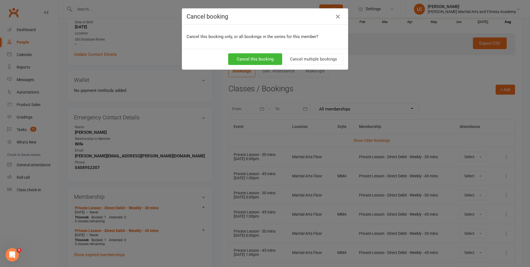
click at [256, 51] on div "Cancel this booking Cancel multiple bookings" at bounding box center [265, 59] width 166 height 21
click at [256, 58] on button "Cancel this booking" at bounding box center [255, 59] width 54 height 12
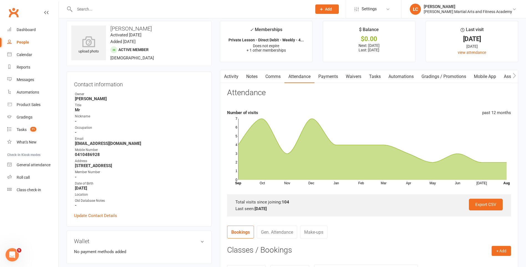
scroll to position [0, 0]
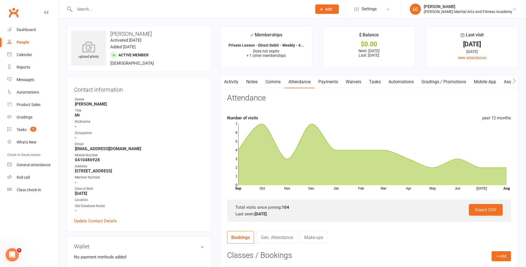
click at [383, 82] on link "Tasks" at bounding box center [374, 81] width 19 height 13
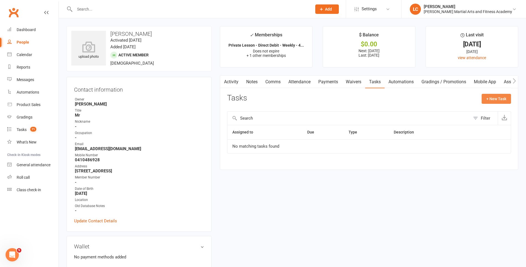
click at [500, 96] on button "+ New Task" at bounding box center [496, 99] width 29 height 10
select select "47778"
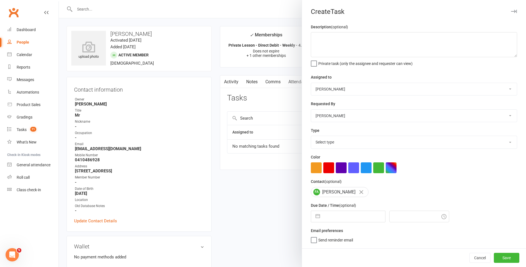
click at [342, 86] on select "[PERSON_NAME] [PERSON_NAME] [PERSON_NAME] [PERSON_NAME] [PERSON_NAME] [PERSON_N…" at bounding box center [414, 89] width 206 height 12
select select "47660"
click at [311, 83] on select "[PERSON_NAME] [PERSON_NAME] [PERSON_NAME] [PERSON_NAME] [PERSON_NAME] [PERSON_N…" at bounding box center [414, 89] width 206 height 12
click at [312, 251] on div "Cancel Save" at bounding box center [414, 259] width 224 height 16
click at [312, 249] on label "Send "New Task" email" at bounding box center [334, 248] width 46 height 6
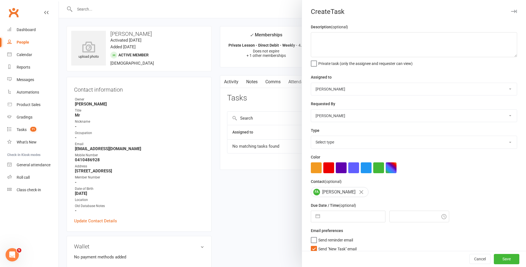
click at [312, 245] on input "Send "New Task" email" at bounding box center [334, 245] width 46 height 0
click at [337, 217] on input "text" at bounding box center [354, 216] width 62 height 11
select select "6"
select select "2025"
select select "7"
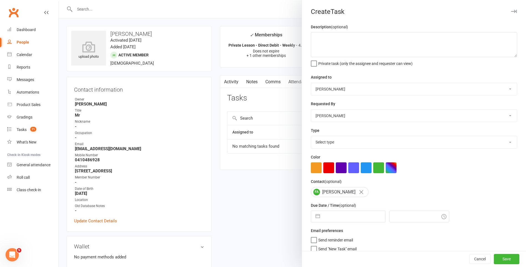
select select "2025"
select select "8"
select select "2025"
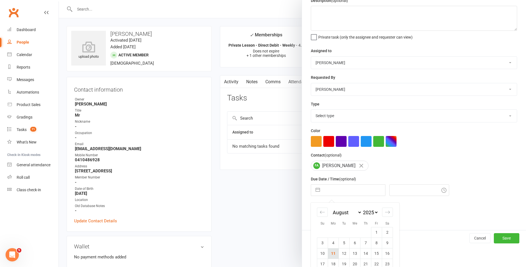
scroll to position [58, 0]
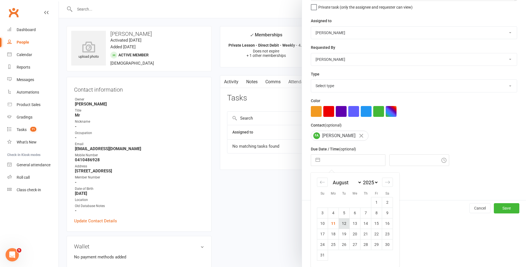
click at [340, 222] on td "12" at bounding box center [344, 223] width 11 height 11
type input "[DATE]"
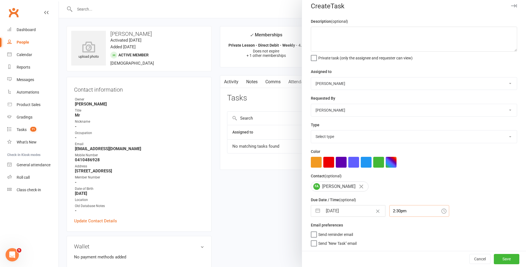
click at [410, 215] on div "2:30pm" at bounding box center [419, 211] width 60 height 12
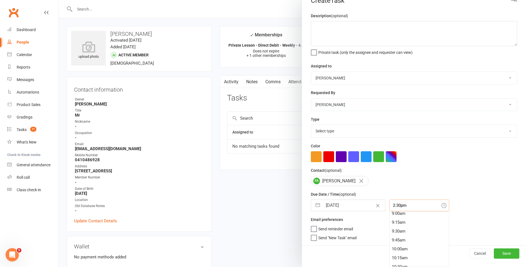
scroll to position [256, 0]
click at [407, 231] on div "7:45am" at bounding box center [419, 234] width 59 height 9
type input "7:45am"
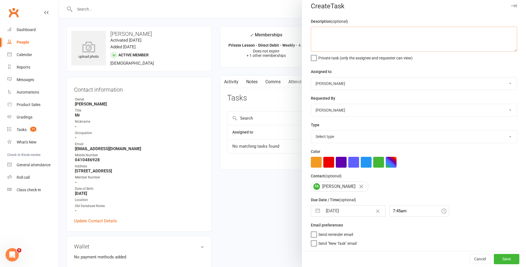
click at [346, 27] on textarea at bounding box center [414, 39] width 206 height 25
click at [467, 31] on textarea "Please add a one-off PVT for Frank this Thursday to the calendar at 6:15pm." at bounding box center [414, 39] width 206 height 25
type textarea "Please add a one-off PVT for Frank this Thursday to the calendar at 6:15pm. Tha…"
click at [344, 135] on select "Select type E-mail General task Meeting Phone call Sett in calls Add new task t…" at bounding box center [414, 136] width 206 height 12
select select "25648"
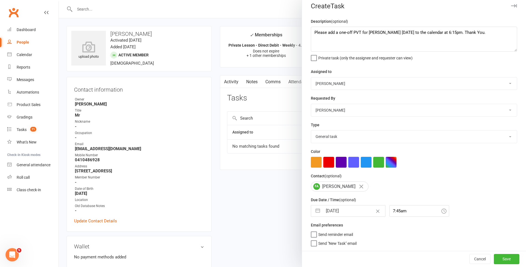
click at [311, 130] on select "Select type E-mail General task Meeting Phone call Sett in calls Add new task t…" at bounding box center [414, 136] width 206 height 12
select select "6"
select select "2025"
select select "7"
select select "2025"
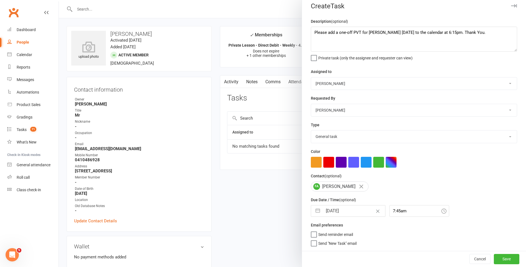
select select "8"
select select "2025"
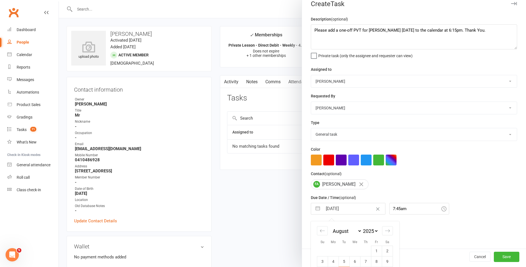
click at [333, 212] on input "[DATE]" at bounding box center [354, 208] width 62 height 11
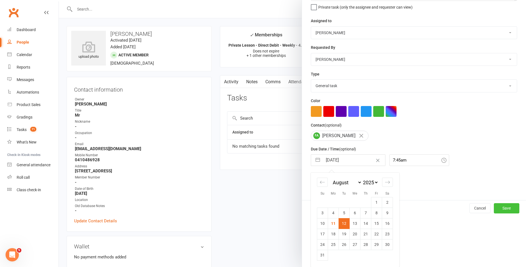
click at [497, 207] on button "Save" at bounding box center [507, 208] width 26 height 10
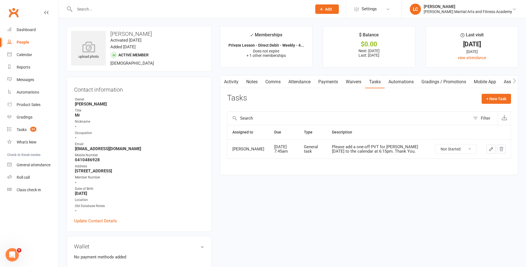
click at [101, 14] on div at bounding box center [187, 9] width 241 height 18
click at [101, 9] on input "text" at bounding box center [190, 9] width 235 height 8
paste input "Eliott Reed <eliottsr84@gmail.com>"
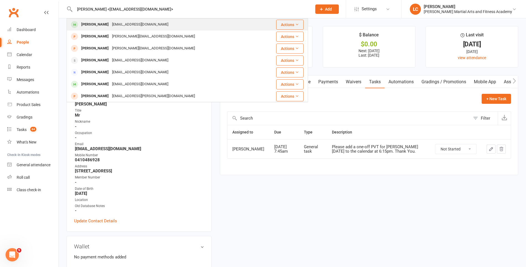
type input "Eliott Reed <eliottsr84@gmail.com>"
click at [110, 29] on div "eliottsr84@gmail.com" at bounding box center [140, 25] width 60 height 8
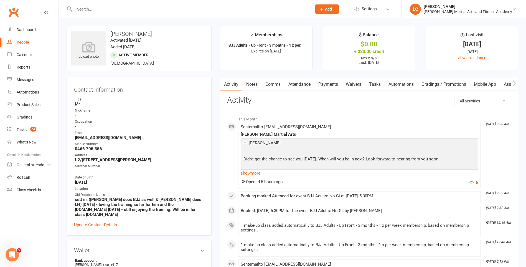
click at [251, 85] on link "Notes" at bounding box center [251, 84] width 19 height 13
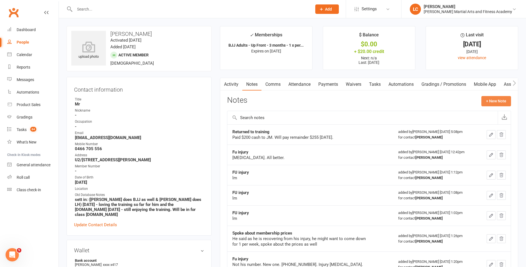
click at [484, 99] on button "+ New Note" at bounding box center [496, 101] width 30 height 10
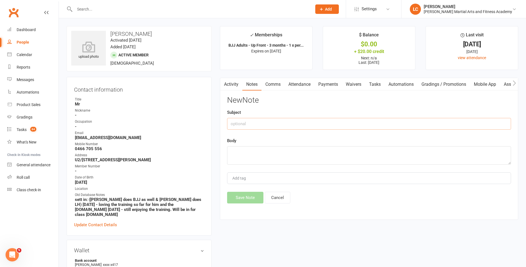
click at [251, 120] on input "text" at bounding box center [369, 124] width 284 height 12
type input "FROM"
click at [268, 156] on textarea at bounding box center [369, 155] width 284 height 18
paste textarea "Hi Jackson. Next Friday. Had to work."
type textarea "Hi Jackson. Next Friday. Had to work."
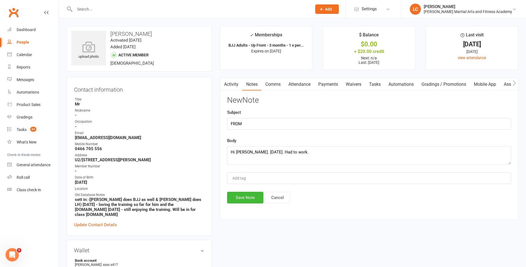
click at [253, 207] on div "Activity Notes Comms Attendance Payments Waivers Tasks Automations Gradings / P…" at bounding box center [369, 149] width 298 height 142
click at [250, 199] on button "Save Note" at bounding box center [245, 198] width 36 height 12
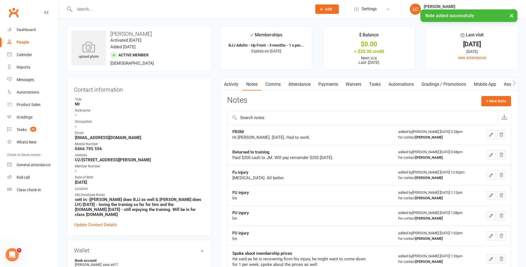
click at [190, 172] on strong "-" at bounding box center [139, 170] width 129 height 5
click at [127, 9] on div "× Note added successfully" at bounding box center [259, 9] width 519 height 0
click at [125, 8] on input "text" at bounding box center [190, 9] width 235 height 8
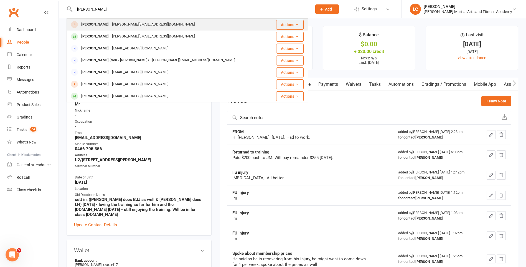
type input "Alfred Wong"
click at [117, 21] on div "alfred.wonx@gmail.com" at bounding box center [153, 25] width 86 height 8
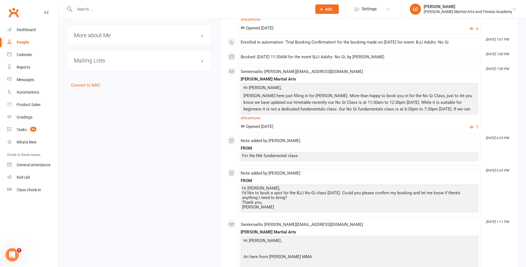
scroll to position [416, 0]
click at [252, 117] on link "show more" at bounding box center [359, 117] width 237 height 8
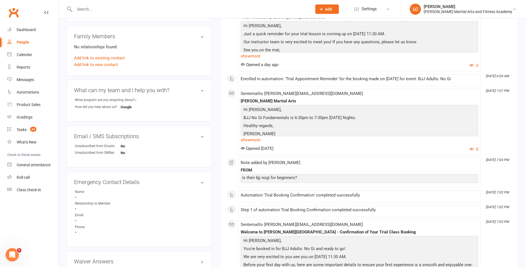
scroll to position [166, 0]
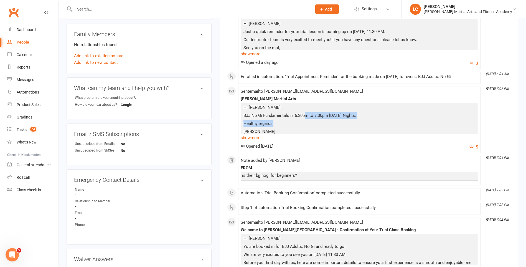
drag, startPoint x: 323, startPoint y: 113, endPoint x: 368, endPoint y: 127, distance: 47.3
click at [367, 127] on div "Hi Alfred, BJJ No Gi Fundamentals is 6:30pm to 7:30pm Wednesday Nights. Healthy…" at bounding box center [359, 156] width 235 height 105
drag, startPoint x: 368, startPoint y: 127, endPoint x: 387, endPoint y: 128, distance: 18.9
click at [387, 128] on p "Healthy regards," at bounding box center [359, 124] width 235 height 8
drag, startPoint x: 388, startPoint y: 128, endPoint x: 250, endPoint y: 95, distance: 142.0
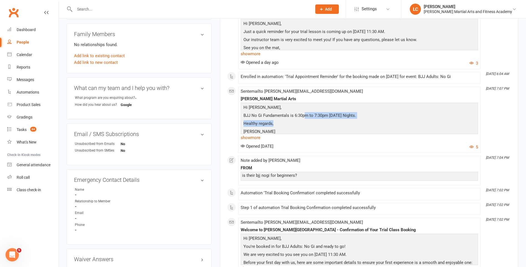
click at [250, 95] on div "Sent email to alfred.wonx@gmail.com Wilkes Martial Arts Hi Alfred, BJJ No Gi Fu…" at bounding box center [359, 119] width 237 height 61
drag, startPoint x: 250, startPoint y: 95, endPoint x: 423, endPoint y: 136, distance: 177.1
click at [423, 136] on link "show more" at bounding box center [359, 138] width 237 height 8
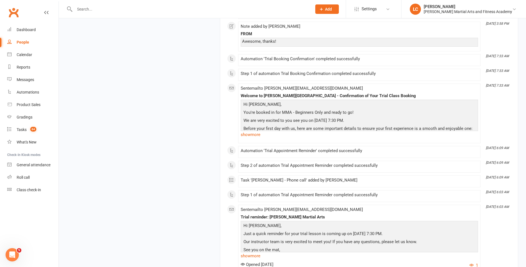
scroll to position [2570, 0]
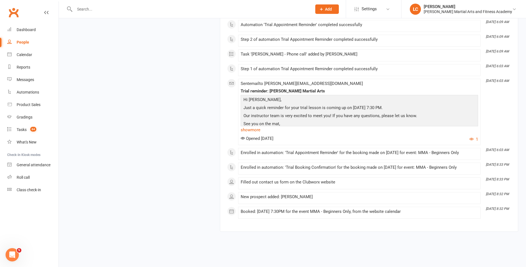
drag, startPoint x: 449, startPoint y: 212, endPoint x: 244, endPoint y: 193, distance: 206.3
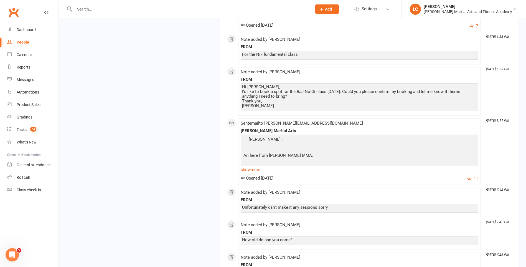
scroll to position [0, 0]
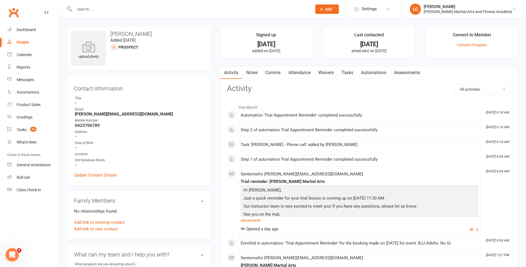
drag, startPoint x: 393, startPoint y: 213, endPoint x: 204, endPoint y: 27, distance: 265.4
click at [131, 8] on input "text" at bounding box center [190, 9] width 235 height 8
paste input "Tanya Mokdad <tanya.mokdad@gmail.com>"
drag, startPoint x: 105, startPoint y: 9, endPoint x: 28, endPoint y: 7, distance: 76.6
click at [29, 1] on header "Tanya Mokdad <tanya.mokdad@gmail.com> Loading... Prospect Member Non-attending …" at bounding box center [263, 1] width 526 height 0
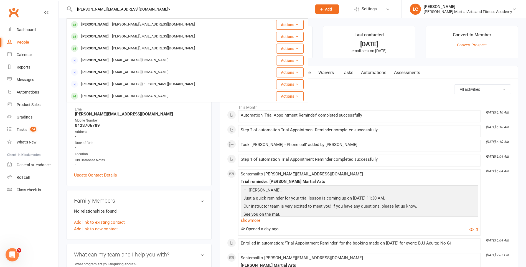
click at [150, 10] on input "tanya.mokdad@gmail.com>" at bounding box center [190, 9] width 235 height 8
type input "tanya.mokdad@gmail.com"
click at [127, 21] on div "Tanya.mokdad@gmail.com" at bounding box center [153, 25] width 86 height 8
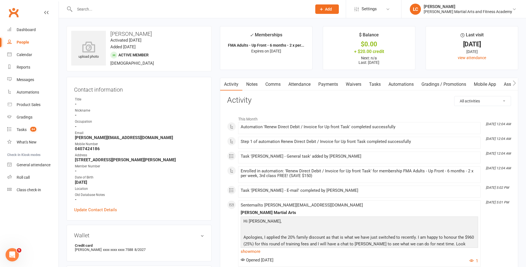
click at [254, 82] on link "Notes" at bounding box center [251, 84] width 19 height 13
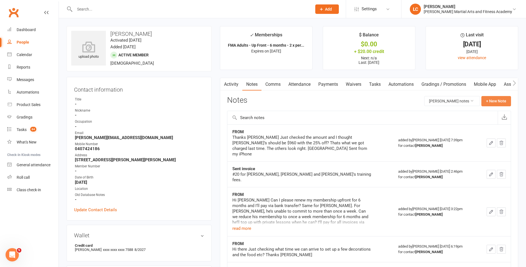
click at [507, 100] on button "+ New Note" at bounding box center [496, 101] width 30 height 10
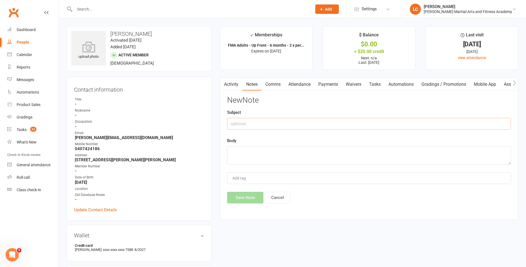
click at [273, 124] on input "text" at bounding box center [369, 124] width 284 height 12
type input "FROM"
click at [264, 152] on textarea at bounding box center [369, 155] width 284 height 18
paste textarea "Thanks Mr Mitchell That makes sense. Do you need to resubmit the invoice with t…"
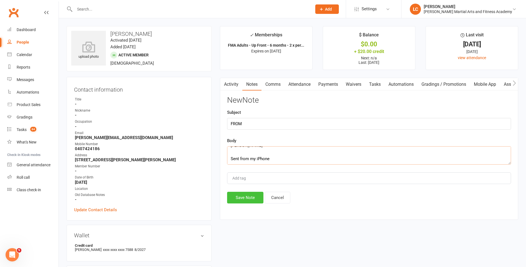
type textarea "Thanks Mr Mitchell That makes sense. Do you need to resubmit the invoice with t…"
click at [251, 202] on button "Save Note" at bounding box center [245, 198] width 36 height 12
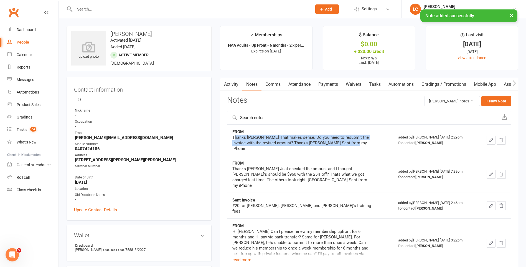
drag, startPoint x: 235, startPoint y: 137, endPoint x: 363, endPoint y: 147, distance: 127.6
click at [363, 147] on td "FROM Thanks Mr Mitchell That makes sense. Do you need to resubmit the invoice w…" at bounding box center [310, 139] width 166 height 31
drag, startPoint x: 363, startPoint y: 147, endPoint x: 360, endPoint y: 144, distance: 4.1
click at [362, 144] on div "Thanks Mr Mitchell That makes sense. Do you need to resubmit the invoice with t…" at bounding box center [301, 142] width 139 height 17
drag, startPoint x: 332, startPoint y: 145, endPoint x: 248, endPoint y: 134, distance: 84.4
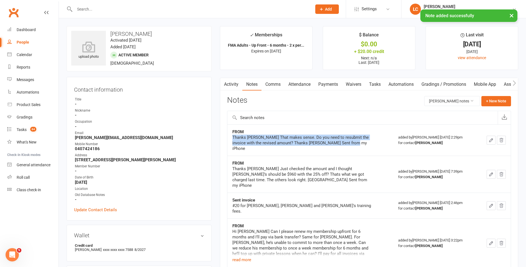
click at [248, 134] on div "FROM Thanks Mr Mitchell That makes sense. Do you need to resubmit the invoice w…" at bounding box center [301, 140] width 139 height 22
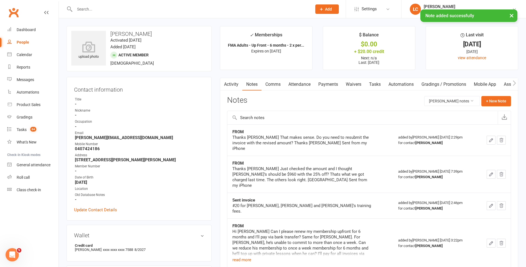
drag, startPoint x: 248, startPoint y: 134, endPoint x: 381, endPoint y: 155, distance: 134.7
click at [381, 156] on td "FROM Thanks Mr Mitchell Just checked the amount and I thought Freddie’s should …" at bounding box center [310, 174] width 166 height 37
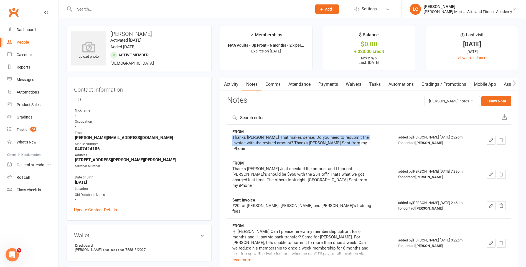
drag, startPoint x: 319, startPoint y: 136, endPoint x: 361, endPoint y: 149, distance: 44.6
click at [361, 149] on td "FROM Thanks Mr Mitchell That makes sense. Do you need to resubmit the invoice w…" at bounding box center [310, 139] width 166 height 31
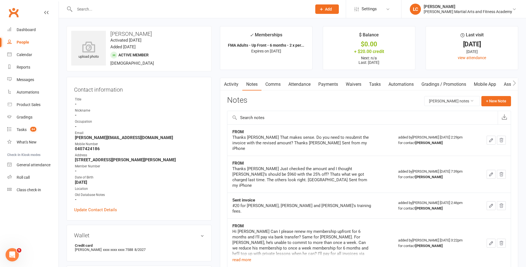
drag, startPoint x: 361, startPoint y: 149, endPoint x: 346, endPoint y: 150, distance: 15.0
click at [346, 156] on td "FROM Thanks Mr Mitchell Just checked the amount and I thought Freddie’s should …" at bounding box center [310, 174] width 166 height 37
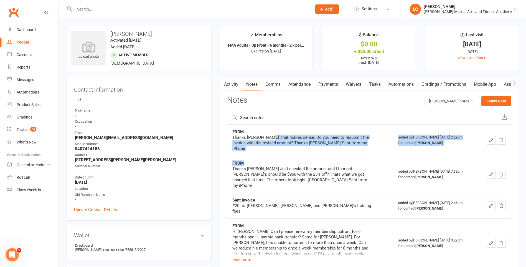
drag, startPoint x: 346, startPoint y: 150, endPoint x: 268, endPoint y: 137, distance: 79.5
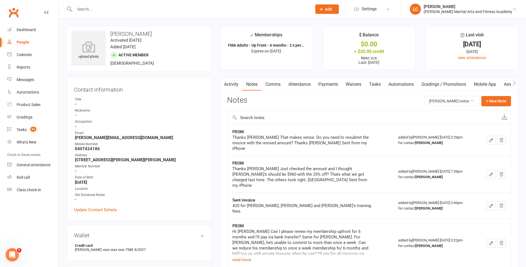
drag, startPoint x: 268, startPoint y: 137, endPoint x: 345, endPoint y: 161, distance: 80.9
click at [345, 166] on div "Thanks Mr Mitchell Just checked the amount and I thought Freddie’s should be $9…" at bounding box center [301, 177] width 139 height 22
click at [377, 80] on link "Tasks" at bounding box center [374, 84] width 19 height 13
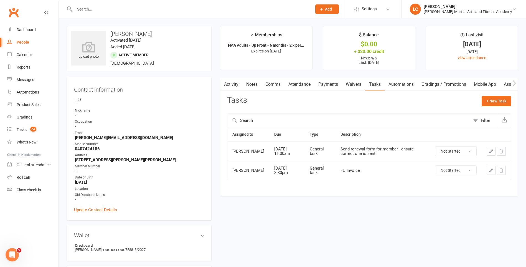
click at [490, 169] on icon "button" at bounding box center [491, 170] width 5 height 5
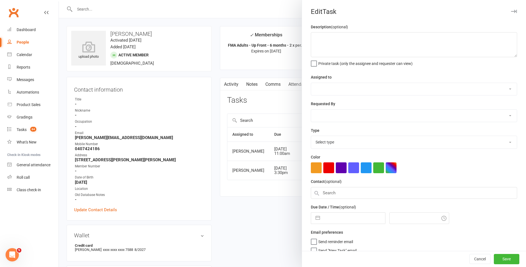
type textarea "FU Invoice"
select select "47660"
type input "[DATE]"
type input "3:30pm"
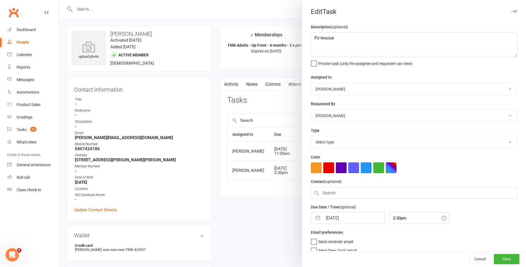
select select "25648"
click at [340, 215] on input "[DATE]" at bounding box center [354, 216] width 62 height 11
select select "6"
select select "2025"
select select "7"
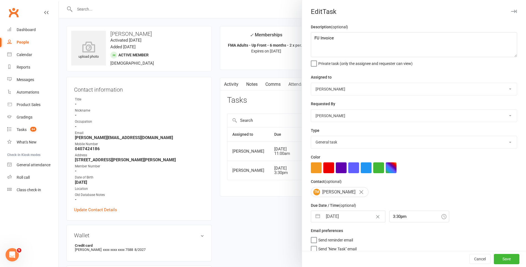
select select "2025"
select select "8"
select select "2025"
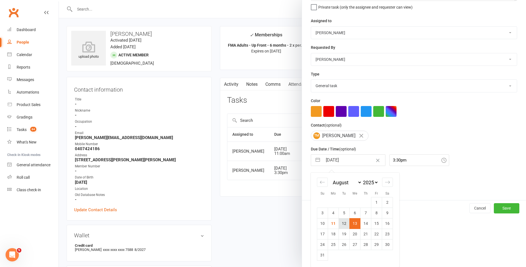
click at [341, 223] on td "12" at bounding box center [344, 223] width 11 height 11
type input "[DATE]"
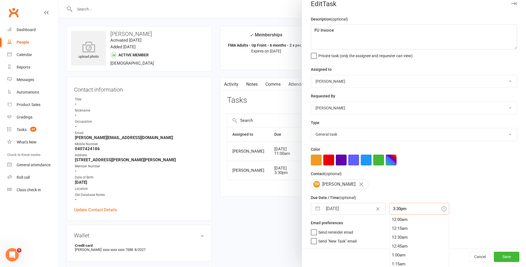
click at [400, 211] on input "3:30pm" at bounding box center [419, 209] width 60 height 12
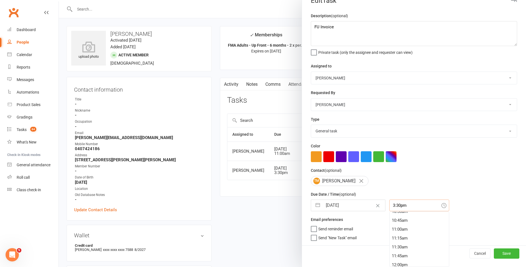
scroll to position [375, 0]
click at [395, 235] on div "11:00am" at bounding box center [419, 231] width 59 height 9
type input "11:00am"
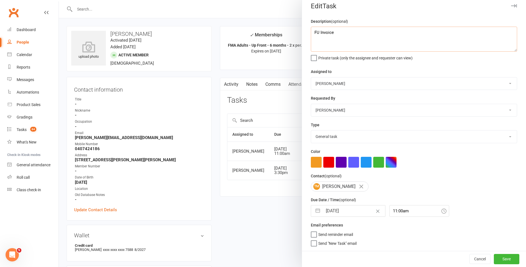
click at [350, 32] on textarea "FU Invoice" at bounding box center [414, 39] width 206 height 25
type textarea "FU Invoice - See Notes."
click at [494, 261] on button "Save" at bounding box center [507, 259] width 26 height 10
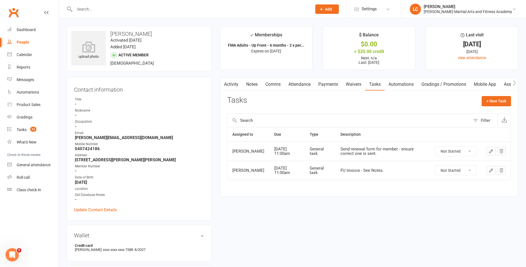
click at [94, 11] on input "text" at bounding box center [190, 9] width 235 height 8
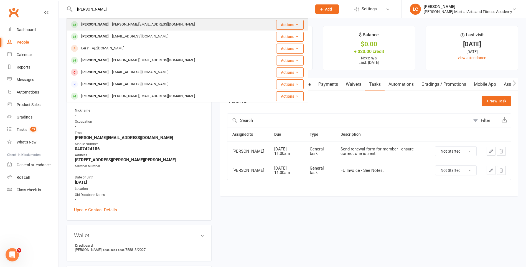
type input "Leonard C"
click at [113, 25] on div "l.cranny@outlook.com" at bounding box center [153, 25] width 86 height 8
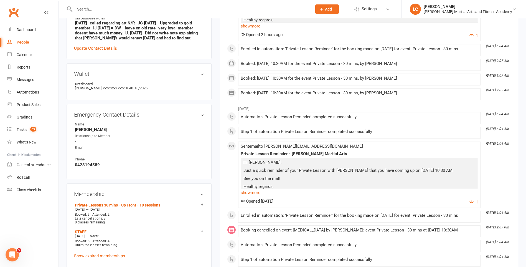
scroll to position [139, 0]
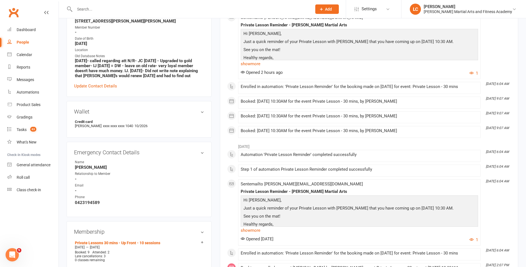
click at [144, 71] on strong "12/07/2010- called regarding att N/R- JC 13/09/2010 - Upgraded to gold member- …" at bounding box center [139, 68] width 129 height 20
click at [107, 86] on link "Update Contact Details" at bounding box center [95, 86] width 43 height 7
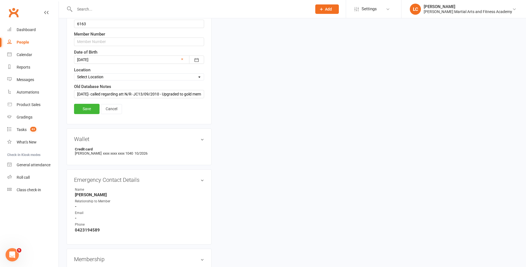
scroll to position [303, 0]
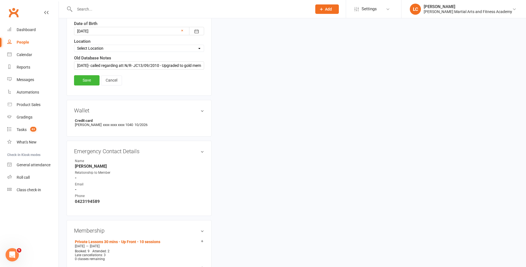
click at [88, 82] on link "Save" at bounding box center [87, 80] width 26 height 10
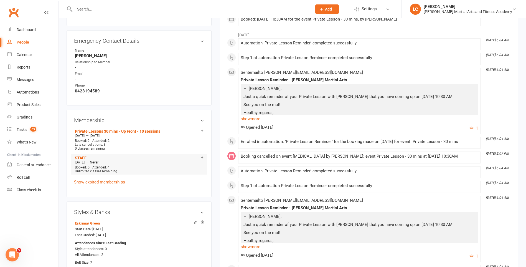
scroll to position [248, 0]
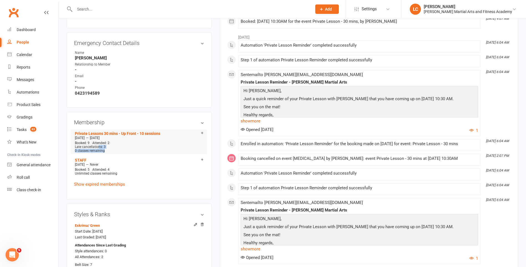
drag, startPoint x: 99, startPoint y: 144, endPoint x: 118, endPoint y: 152, distance: 20.5
click at [118, 152] on li "Private Lessons 30 mins - Up Front - 10 sessions May 19 2025 — Nov 18 2025 Book…" at bounding box center [138, 141] width 131 height 24
click at [93, 142] on span "Attended: 2" at bounding box center [100, 143] width 17 height 4
drag, startPoint x: 104, startPoint y: 145, endPoint x: 112, endPoint y: 146, distance: 7.5
click at [112, 146] on div "Late cancellations: 3" at bounding box center [139, 147] width 128 height 4
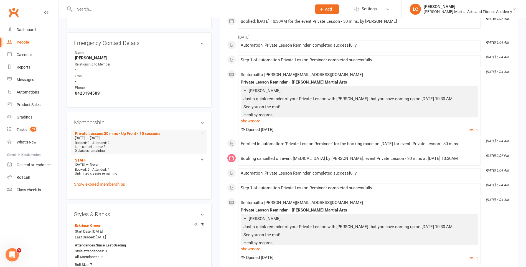
drag, startPoint x: 112, startPoint y: 146, endPoint x: 106, endPoint y: 148, distance: 6.3
click at [106, 149] on div "0 classes remaining" at bounding box center [139, 151] width 128 height 4
drag, startPoint x: 78, startPoint y: 148, endPoint x: 109, endPoint y: 147, distance: 31.4
click at [109, 147] on div "Booked: 9 Attended: 2 Late cancellations: 3 0 classes remaining" at bounding box center [138, 147] width 131 height 12
click at [109, 147] on div "Late cancellations: 3" at bounding box center [139, 147] width 128 height 4
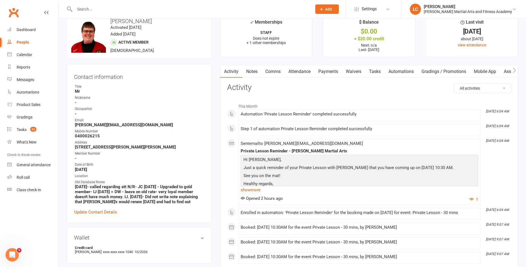
scroll to position [0, 0]
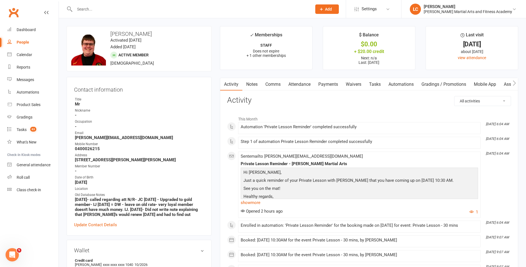
click at [306, 84] on link "Attendance" at bounding box center [299, 84] width 30 height 13
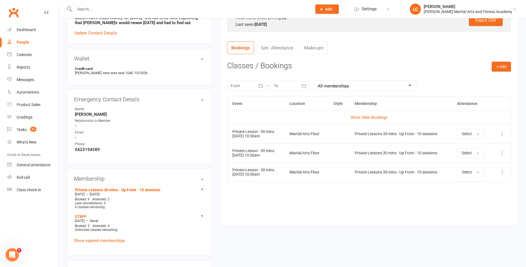
scroll to position [194, 0]
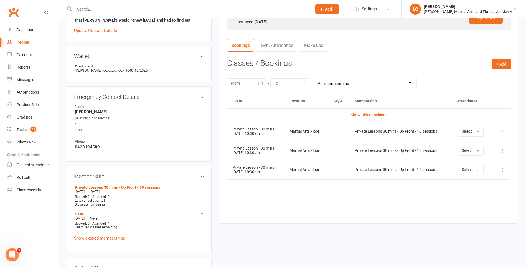
click at [388, 220] on div "Activity Notes Comms Attendance Payments Waivers Tasks Automations Gradings / P…" at bounding box center [369, 54] width 298 height 340
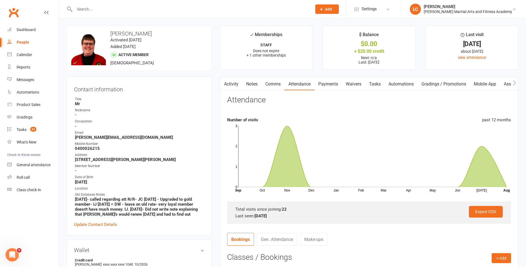
scroll to position [0, 0]
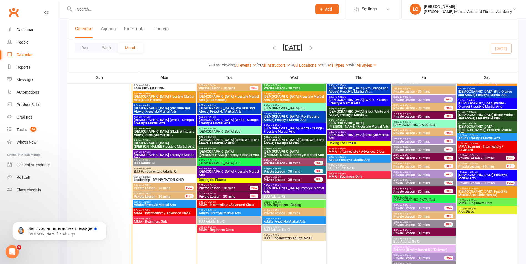
scroll to position [527, 0]
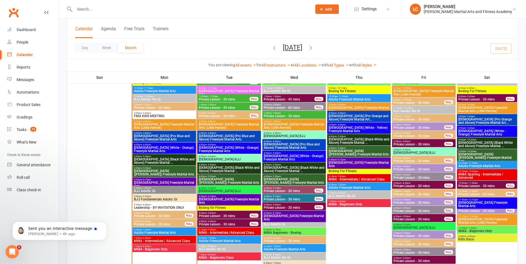
click at [376, 127] on span "[DEMOGRAPHIC_DATA] (White - Yellow) Freestyle Martial Arts" at bounding box center [358, 129] width 61 height 7
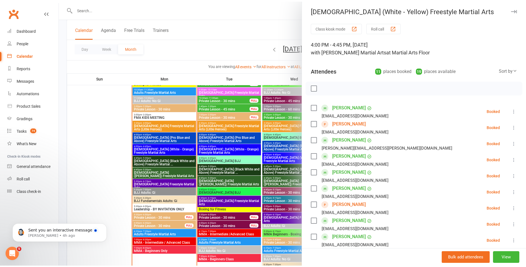
scroll to position [0, 0]
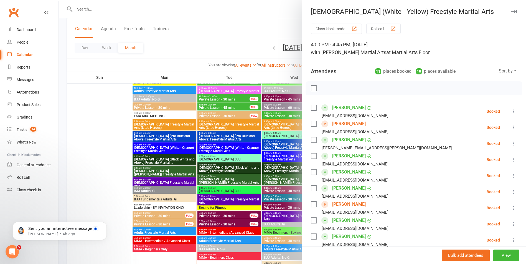
click at [195, 37] on div at bounding box center [292, 132] width 467 height 264
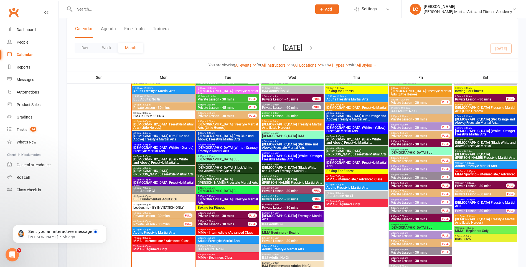
click at [121, 3] on div at bounding box center [187, 9] width 241 height 18
click at [121, 7] on input "text" at bounding box center [190, 9] width 235 height 8
paste input "[PERSON_NAME] <[EMAIL_ADDRESS][DOMAIN_NAME]>"
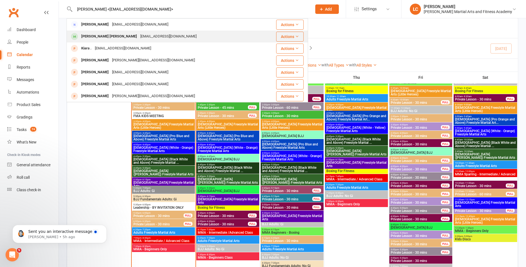
type input "[PERSON_NAME] <[EMAIL_ADDRESS][DOMAIN_NAME]>"
click at [145, 34] on div "[EMAIL_ADDRESS][DOMAIN_NAME]" at bounding box center [169, 36] width 60 height 8
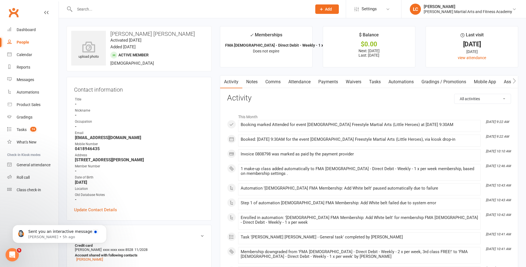
drag, startPoint x: 193, startPoint y: 228, endPoint x: 154, endPoint y: 71, distance: 162.2
click at [258, 80] on link "Notes" at bounding box center [251, 81] width 19 height 13
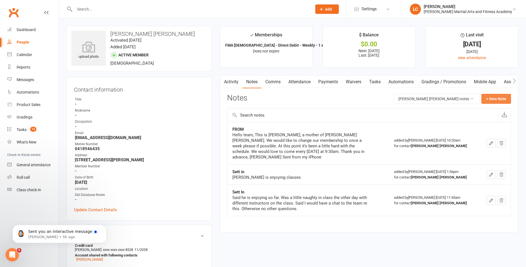
click at [499, 94] on button "+ New Note" at bounding box center [496, 99] width 30 height 10
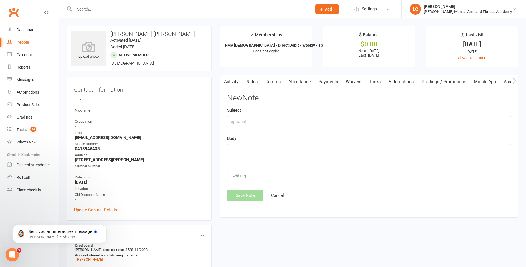
click at [263, 116] on input "text" at bounding box center [369, 122] width 284 height 12
type input "FROM"
click at [255, 156] on textarea at bounding box center [369, 153] width 284 height 18
paste textarea "Hello [PERSON_NAME], Thanks for your help. We are going on vacation for 3 weeks…"
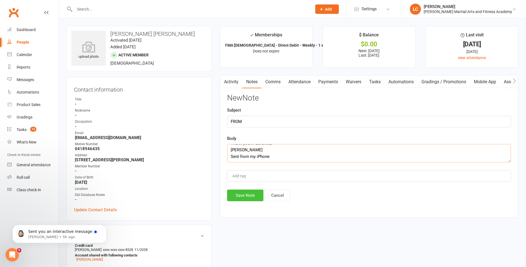
type textarea "Hello [PERSON_NAME], Thanks for your help. We are going on vacation for 3 weeks…"
click at [248, 200] on button "Save Note" at bounding box center [245, 195] width 36 height 12
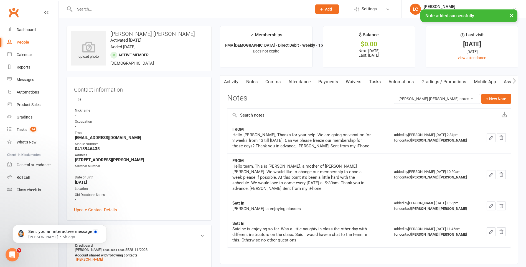
click at [290, 76] on link "Attendance" at bounding box center [299, 81] width 30 height 13
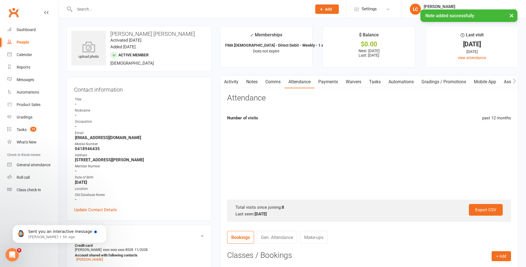
drag, startPoint x: 368, startPoint y: 85, endPoint x: 365, endPoint y: 85, distance: 3.1
click at [368, 85] on link "Tasks" at bounding box center [374, 81] width 19 height 13
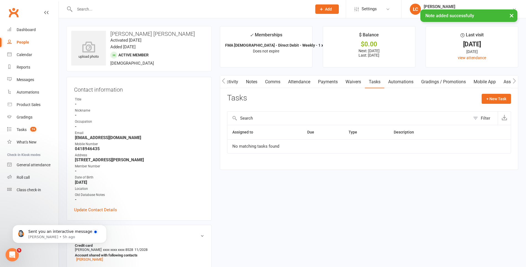
scroll to position [0, 2]
click at [329, 79] on link "Payments" at bounding box center [326, 81] width 27 height 13
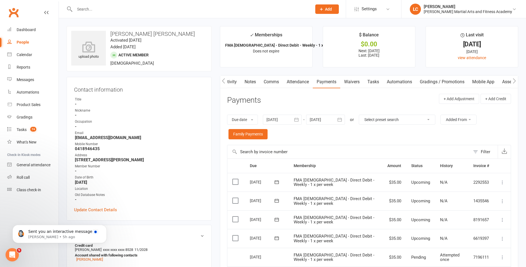
click at [304, 82] on link "Attendance" at bounding box center [298, 81] width 30 height 13
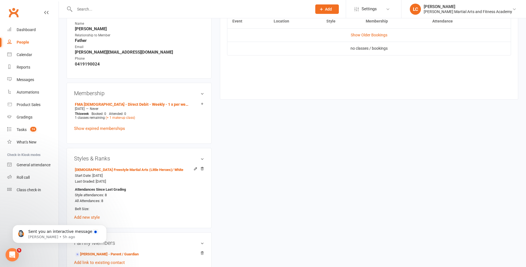
scroll to position [388, 0]
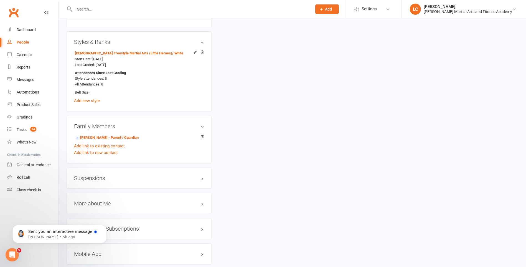
click at [101, 176] on div "Suspensions" at bounding box center [139, 177] width 145 height 21
click at [100, 177] on h3 "Suspensions" at bounding box center [139, 178] width 130 height 6
click at [103, 199] on link "Add new suspension" at bounding box center [93, 199] width 38 height 5
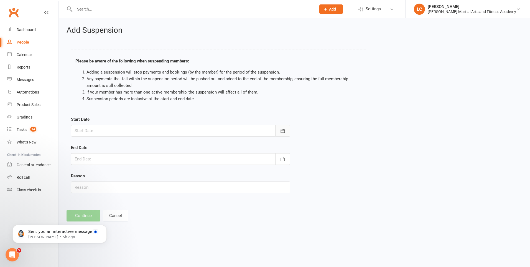
click at [288, 130] on button "button" at bounding box center [282, 131] width 15 height 12
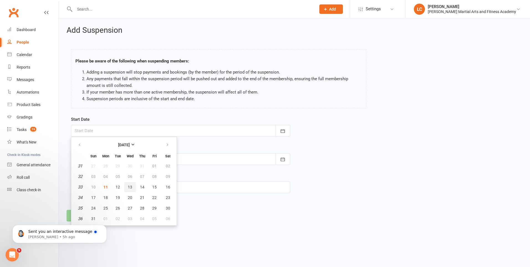
click at [128, 186] on span "13" at bounding box center [130, 187] width 4 height 4
type input "[DATE]"
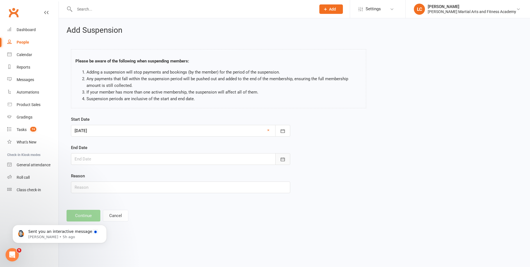
click at [284, 161] on icon "button" at bounding box center [283, 159] width 6 height 6
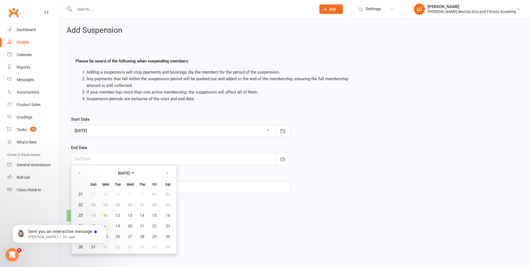
click at [105, 226] on icon "Dismiss notification" at bounding box center [105, 226] width 3 height 3
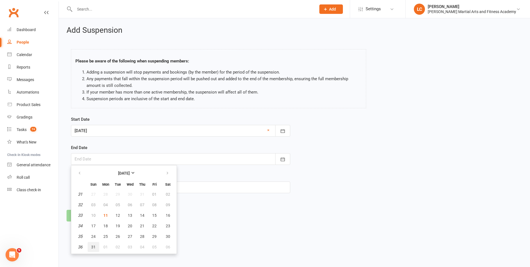
click at [93, 249] on span "31" at bounding box center [93, 247] width 4 height 4
type input "[DATE]"
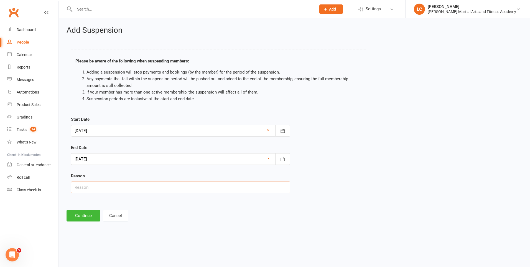
click at [124, 185] on input "text" at bounding box center [180, 187] width 219 height 12
type input "AWAY"
click at [89, 213] on button "Continue" at bounding box center [84, 216] width 34 height 12
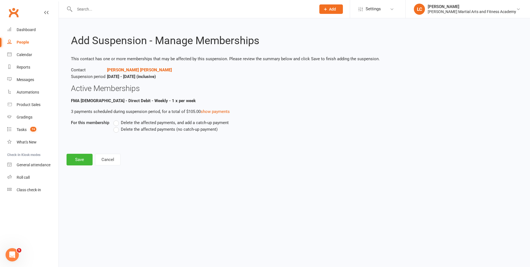
click at [118, 125] on label "Delete the affected payments, and add a catch-up payment" at bounding box center [170, 122] width 115 height 7
click at [117, 119] on input "Delete the affected payments, and add a catch-up payment" at bounding box center [115, 119] width 4 height 0
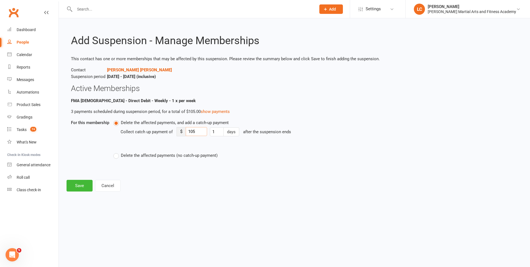
drag, startPoint x: 203, startPoint y: 133, endPoint x: 182, endPoint y: 134, distance: 21.1
click at [182, 134] on div "$ 105" at bounding box center [192, 131] width 30 height 9
type input "8"
click at [77, 185] on button "Save" at bounding box center [80, 186] width 26 height 12
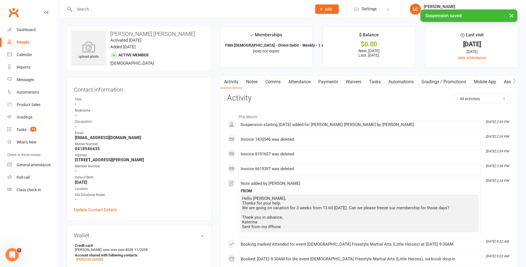
click at [272, 82] on link "Comms" at bounding box center [272, 81] width 23 height 13
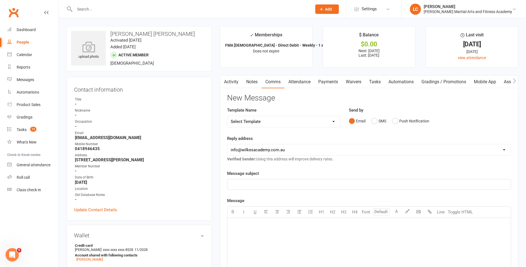
click at [269, 118] on select "Select Template [Email] Birthday Party Enquiry [Email] [DEMOGRAPHIC_DATA] Gradi…" at bounding box center [283, 121] width 113 height 11
select select "40"
click at [227, 116] on select "Select Template [Email] Birthday Party Enquiry [Email] [DEMOGRAPHIC_DATA] Gradi…" at bounding box center [283, 121] width 113 height 11
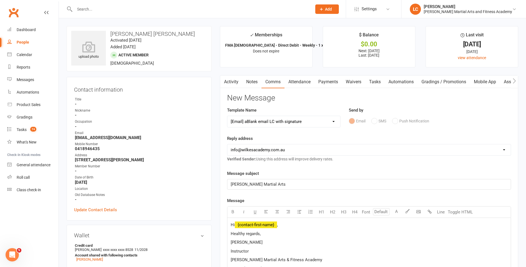
click at [287, 224] on p "Hi ﻿ {contact-first-name} ," at bounding box center [369, 224] width 277 height 7
click at [273, 225] on span "﻿ {contact-first-name}" at bounding box center [256, 224] width 42 height 5
click at [232, 231] on p "﻿" at bounding box center [369, 233] width 277 height 7
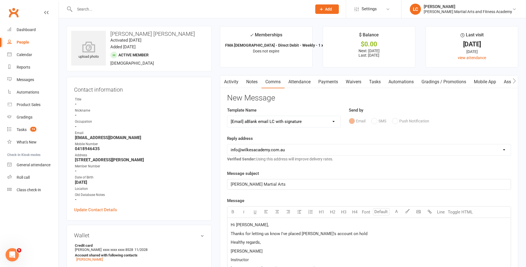
click at [289, 244] on p "Healthy regards," at bounding box center [369, 242] width 277 height 7
click at [368, 231] on p "Thanks for letting us know I've placed [PERSON_NAME]'s account on hold" at bounding box center [369, 233] width 277 height 7
click at [423, 241] on p "Healthy regards," at bounding box center [369, 242] width 277 height 7
click at [410, 233] on p "Thanks for letting us know I've placed [PERSON_NAME]'s account on hold from the…" at bounding box center [369, 233] width 277 height 7
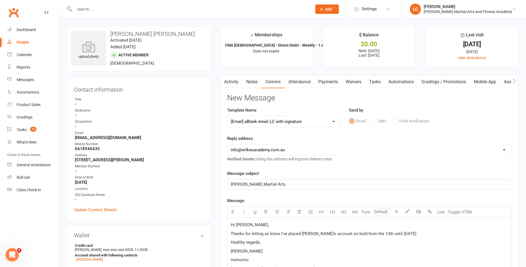
click at [373, 233] on span "Thanks for letting us know I've placed [PERSON_NAME]'s account on hold from the…" at bounding box center [324, 233] width 187 height 5
click at [494, 233] on p "Thanks for letting us know I've placed [PERSON_NAME]'s account on hold from the…" at bounding box center [369, 233] width 277 height 7
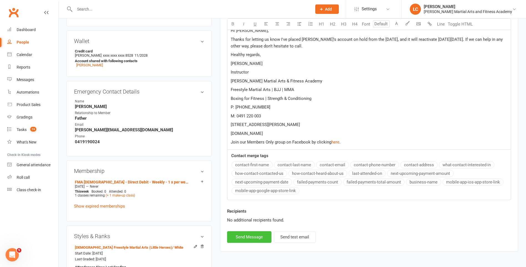
click at [242, 237] on button "Send Message" at bounding box center [249, 237] width 44 height 12
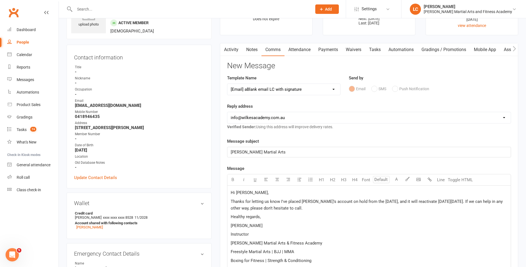
scroll to position [28, 0]
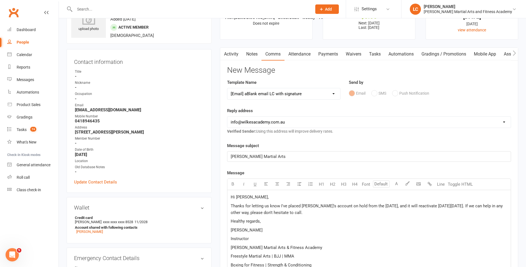
select select
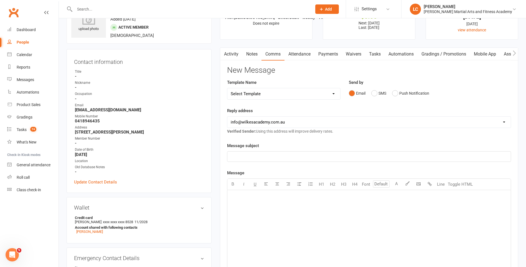
click at [119, 7] on input "text" at bounding box center [190, 9] width 235 height 8
paste input "[PERSON_NAME] <[EMAIL_ADDRESS][DOMAIN_NAME]>"
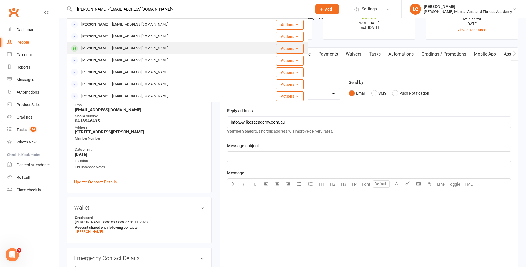
type input "[PERSON_NAME] <[EMAIL_ADDRESS][DOMAIN_NAME]>"
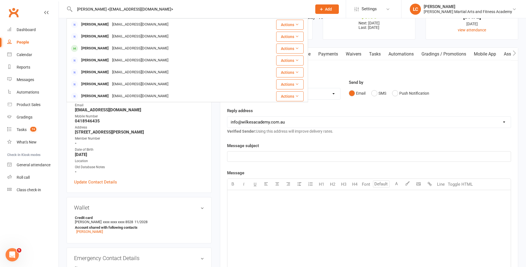
click at [114, 48] on div "[EMAIL_ADDRESS][DOMAIN_NAME]" at bounding box center [140, 48] width 60 height 8
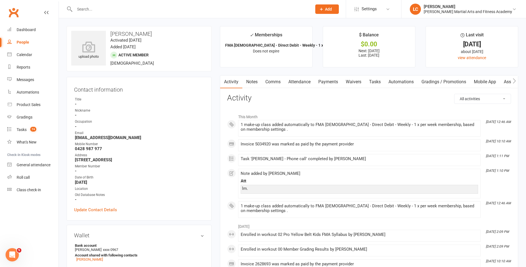
click at [256, 82] on link "Notes" at bounding box center [251, 81] width 19 height 13
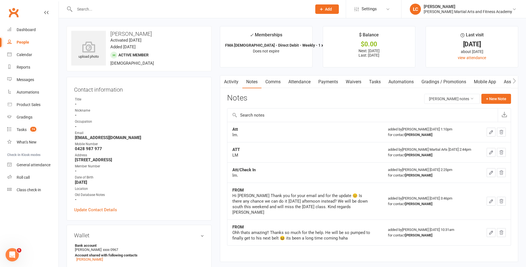
click at [500, 91] on div "Activity Notes Comms Attendance Payments Waivers Tasks Automations Gradings / P…" at bounding box center [369, 168] width 298 height 187
click at [496, 98] on button "+ New Note" at bounding box center [496, 99] width 30 height 10
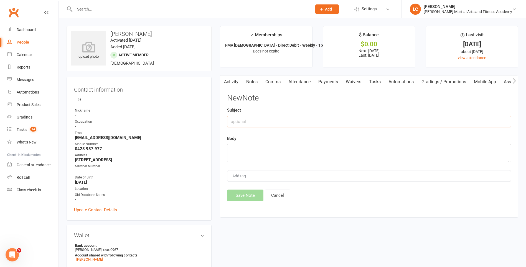
click at [264, 118] on input "text" at bounding box center [369, 122] width 284 height 12
type input "FROM"
click at [254, 152] on textarea at bounding box center [369, 153] width 284 height 18
paste textarea "Hi guys Please put joeys membership on hold for a month. Thank you Get Outlook …"
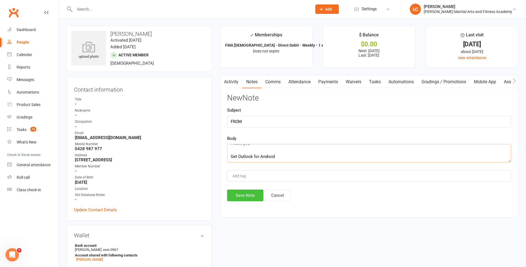
type textarea "Hi guys Please put joeys membership on hold for a month. Thank you Get Outlook …"
click at [244, 193] on button "Save Note" at bounding box center [245, 195] width 36 height 12
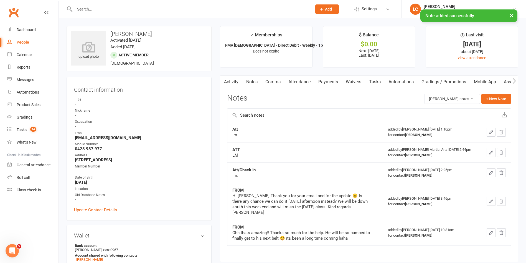
click at [327, 82] on link "Payments" at bounding box center [327, 81] width 27 height 13
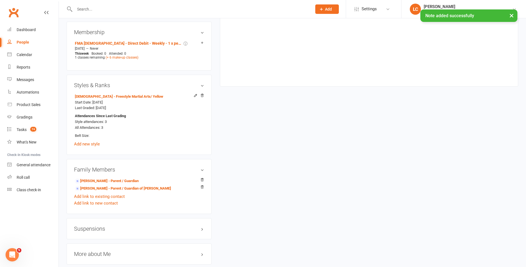
scroll to position [388, 0]
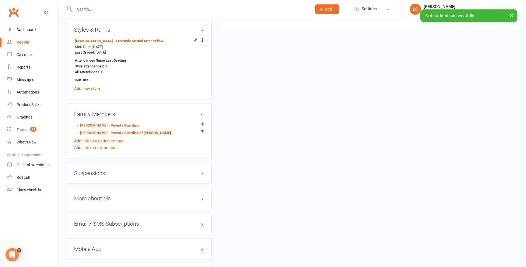
drag, startPoint x: 81, startPoint y: 166, endPoint x: 83, endPoint y: 171, distance: 5.2
click at [81, 166] on div "Suspensions" at bounding box center [139, 172] width 145 height 21
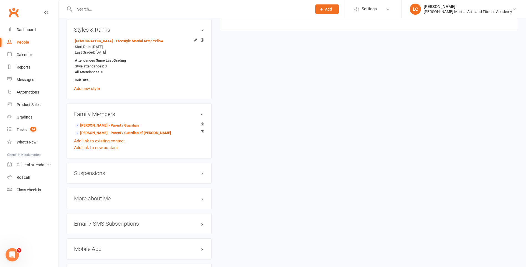
click at [83, 173] on h3 "Suspensions" at bounding box center [139, 173] width 130 height 6
click at [89, 199] on div "Suspensions No active suspensions found. Add new suspension" at bounding box center [139, 183] width 145 height 43
click at [96, 193] on link "Add new suspension" at bounding box center [93, 194] width 38 height 5
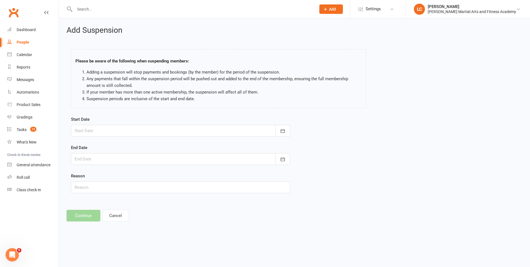
click at [159, 130] on div at bounding box center [180, 131] width 219 height 12
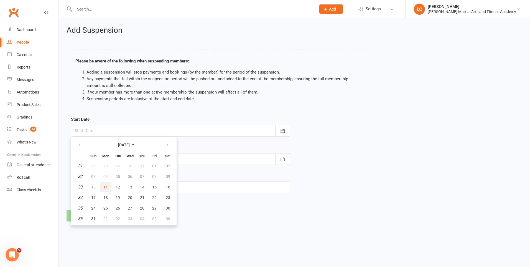
click at [106, 187] on span "11" at bounding box center [105, 187] width 4 height 4
type input "[DATE]"
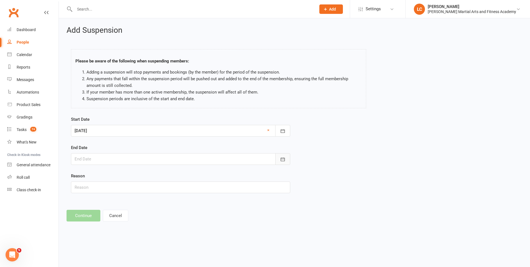
click at [281, 159] on icon "button" at bounding box center [283, 159] width 6 height 6
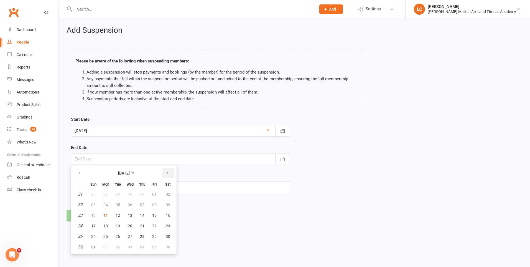
click at [168, 170] on button "button" at bounding box center [168, 173] width 12 height 10
click at [95, 206] on span "07" at bounding box center [93, 204] width 4 height 4
type input "[DATE]"
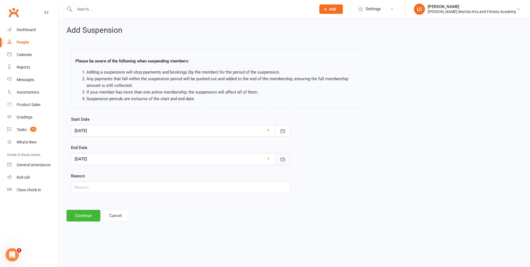
click at [285, 160] on icon "button" at bounding box center [283, 159] width 4 height 4
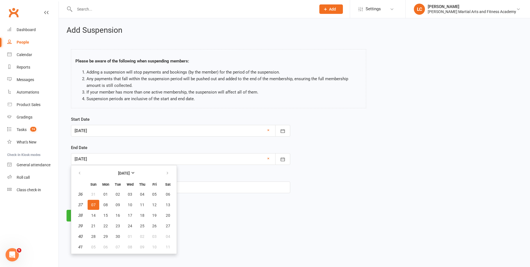
click at [94, 204] on span "07" at bounding box center [93, 204] width 4 height 4
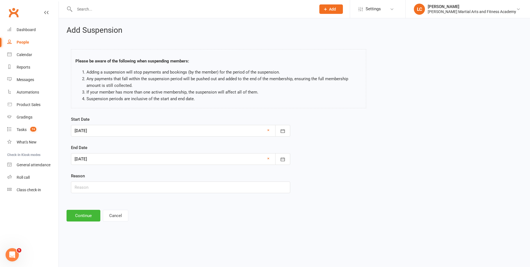
click at [118, 144] on form "Start Date [DATE] [DATE] Sun Mon Tue Wed Thu Fri Sat 31 27 28 29 30 31 01 02 32…" at bounding box center [180, 154] width 219 height 77
click at [111, 187] on input "text" at bounding box center [180, 187] width 219 height 12
type input "AWAY"
click at [82, 213] on button "Continue" at bounding box center [84, 216] width 34 height 12
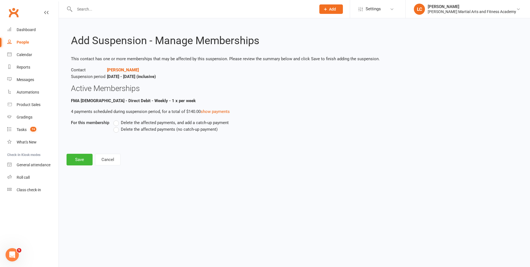
click at [115, 121] on label "Delete the affected payments, and add a catch-up payment" at bounding box center [170, 122] width 115 height 7
click at [115, 119] on input "Delete the affected payments, and add a catch-up payment" at bounding box center [115, 119] width 4 height 0
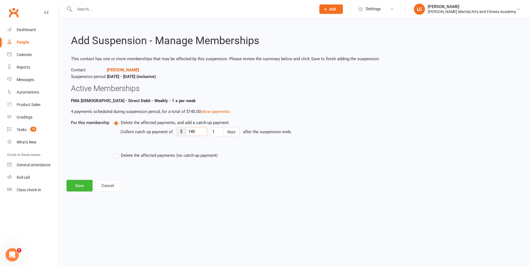
drag, startPoint x: 197, startPoint y: 131, endPoint x: 180, endPoint y: 133, distance: 17.8
click at [180, 133] on div "$ 140" at bounding box center [192, 131] width 30 height 9
type input "8"
click at [71, 188] on button "Save" at bounding box center [80, 186] width 26 height 12
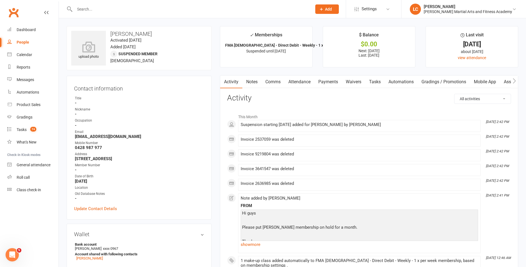
click at [282, 81] on link "Comms" at bounding box center [272, 81] width 23 height 13
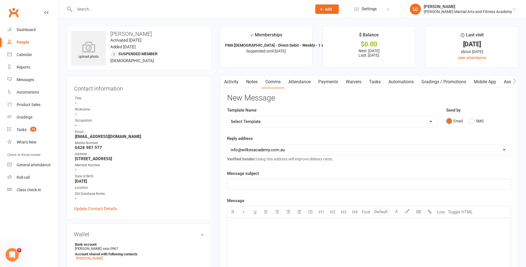
click at [280, 119] on select "Select Template [Email] Birthday Party Enquiry [Email] [DEMOGRAPHIC_DATA] Gradi…" at bounding box center [332, 121] width 210 height 11
click at [271, 121] on select "Select Template [Email] Birthday Party Enquiry [Email] [DEMOGRAPHIC_DATA] Gradi…" at bounding box center [332, 121] width 210 height 11
select select "40"
click at [227, 116] on select "Select Template [Email] Birthday Party Enquiry [Email] [DEMOGRAPHIC_DATA] Gradi…" at bounding box center [332, 121] width 210 height 11
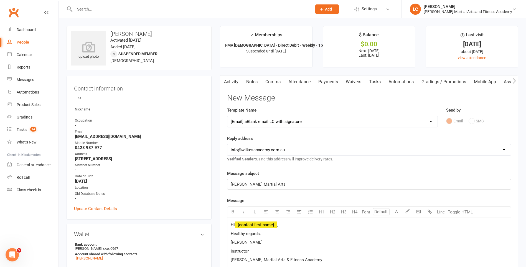
click at [291, 227] on p "Hi ﻿ {contact-first-name} ," at bounding box center [369, 224] width 277 height 7
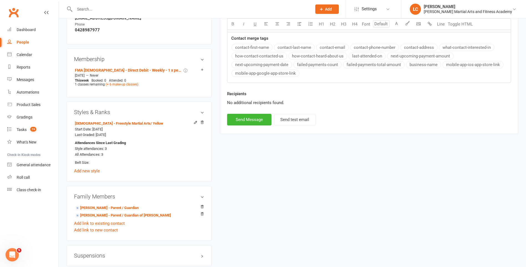
scroll to position [388, 0]
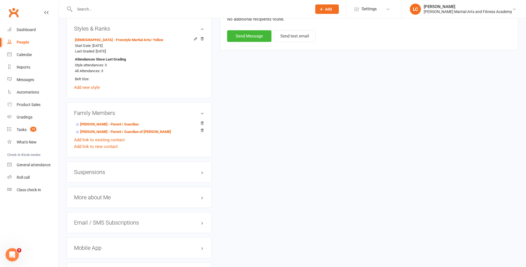
click at [94, 168] on div "Suspensions" at bounding box center [139, 171] width 145 height 21
click at [95, 173] on h3 "Suspensions" at bounding box center [139, 172] width 130 height 6
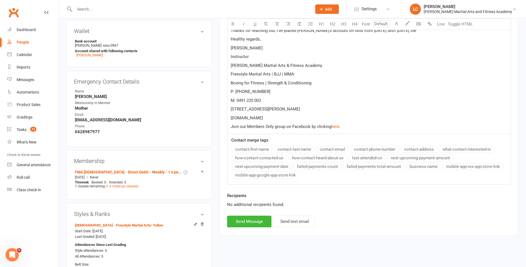
scroll to position [166, 0]
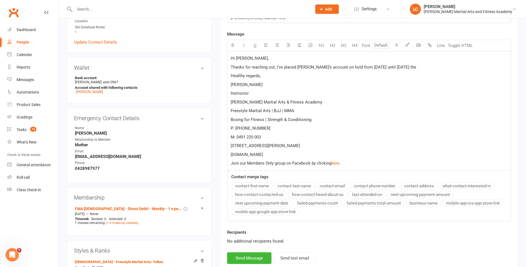
click at [398, 64] on p "Thanks for reaching out, I've placed [PERSON_NAME]'s account on hold from [DATE…" at bounding box center [369, 67] width 277 height 7
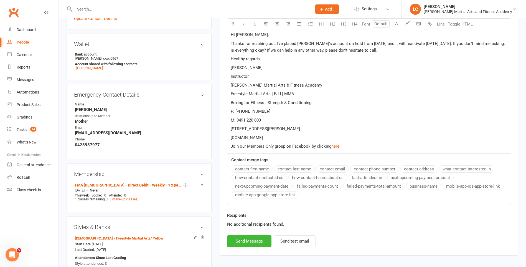
scroll to position [250, 0]
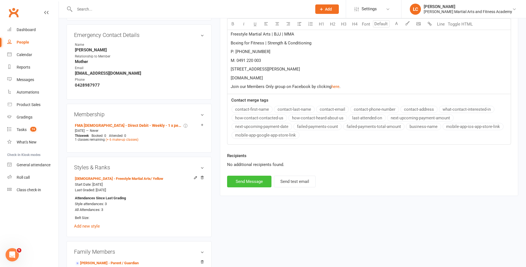
click at [254, 179] on button "Send Message" at bounding box center [249, 181] width 44 height 12
select select
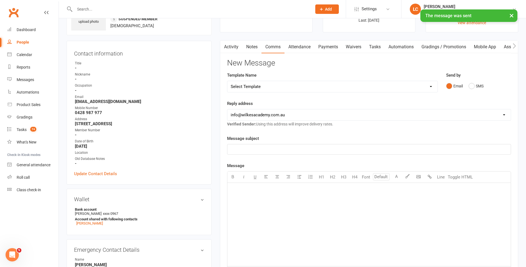
scroll to position [0, 0]
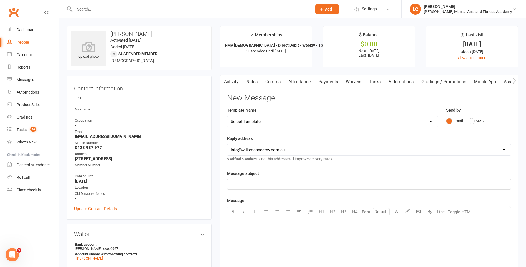
click at [111, 13] on div at bounding box center [187, 9] width 241 height 18
click at [109, 3] on div at bounding box center [187, 9] width 241 height 18
click at [110, 7] on input "text" at bounding box center [190, 9] width 235 height 8
paste input "[PERSON_NAME] <[PERSON_NAME][EMAIL_ADDRESS][DOMAIN_NAME]>"
drag, startPoint x: 101, startPoint y: 9, endPoint x: 49, endPoint y: 12, distance: 51.7
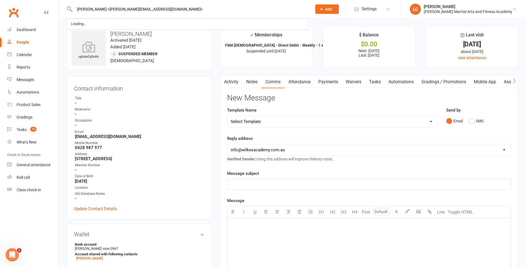
click at [50, 1] on header "[PERSON_NAME] <[PERSON_NAME][EMAIL_ADDRESS][DOMAIN_NAME]> Loading... Prospect M…" at bounding box center [263, 1] width 526 height 0
click at [130, 6] on input "[PERSON_NAME][EMAIL_ADDRESS][DOMAIN_NAME]>" at bounding box center [190, 9] width 235 height 8
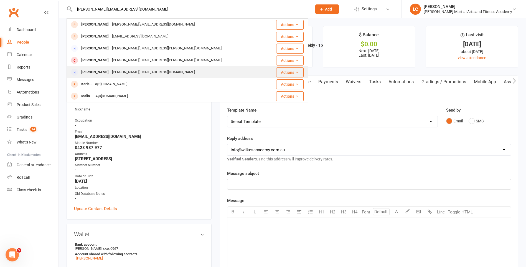
type input "[PERSON_NAME][EMAIL_ADDRESS][DOMAIN_NAME]"
click at [125, 75] on div "[PERSON_NAME][EMAIL_ADDRESS][DOMAIN_NAME]" at bounding box center [153, 72] width 86 height 8
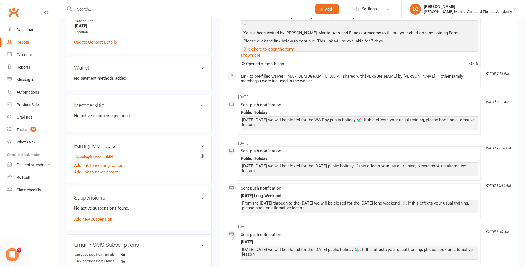
scroll to position [111, 0]
click at [115, 154] on li "Jakayle Dann - Child" at bounding box center [139, 156] width 130 height 8
click at [112, 157] on link "Jakayle Dann - Child" at bounding box center [94, 157] width 38 height 6
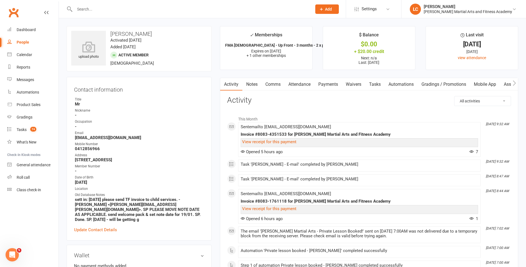
click at [252, 82] on link "Notes" at bounding box center [251, 84] width 19 height 13
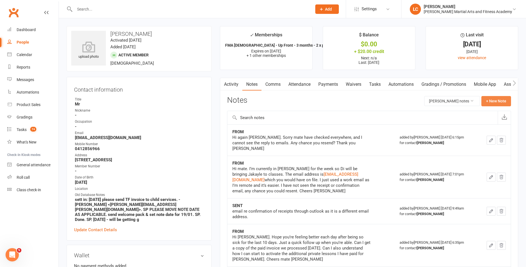
click at [501, 98] on button "+ New Note" at bounding box center [496, 101] width 30 height 10
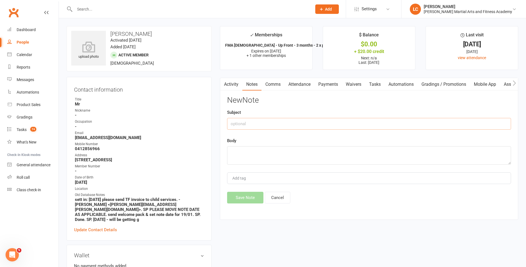
click at [304, 126] on input "text" at bounding box center [369, 124] width 284 height 12
type input "FROM"
click at [249, 145] on div "Body" at bounding box center [369, 150] width 284 height 27
click at [252, 157] on textarea at bounding box center [369, 155] width 284 height 18
paste textarea "Thank you [PERSON_NAME], got it Could you also send through the invoice / payme…"
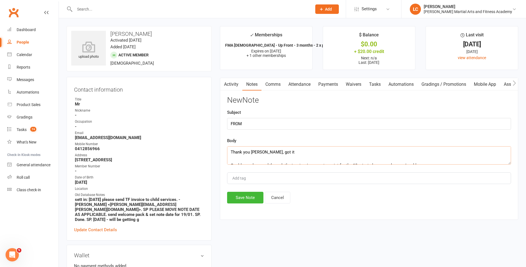
scroll to position [37, 0]
type textarea "Thank you [PERSON_NAME], got it Could you also send through the invoice / payme…"
click at [243, 196] on button "Save Note" at bounding box center [245, 198] width 36 height 12
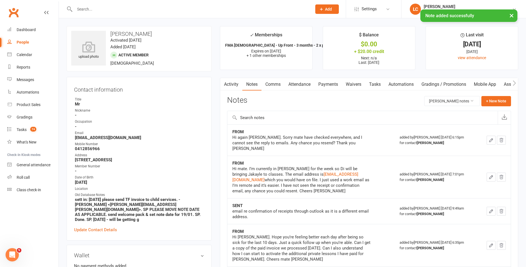
click at [253, 85] on link "Notes" at bounding box center [251, 84] width 19 height 13
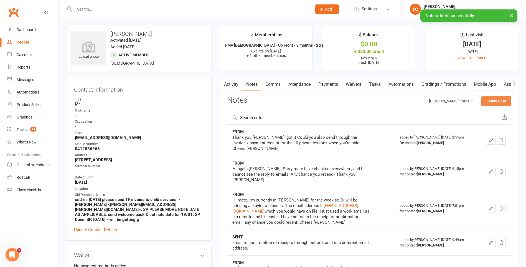
click at [502, 102] on button "+ New Note" at bounding box center [496, 101] width 30 height 10
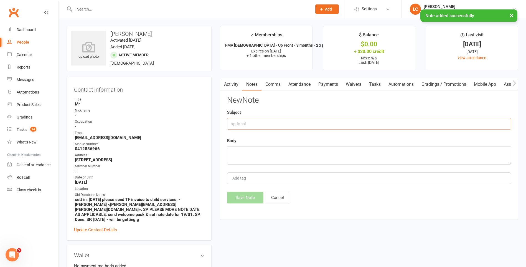
click at [257, 127] on input "text" at bounding box center [369, 124] width 284 height 12
type input "FROM"
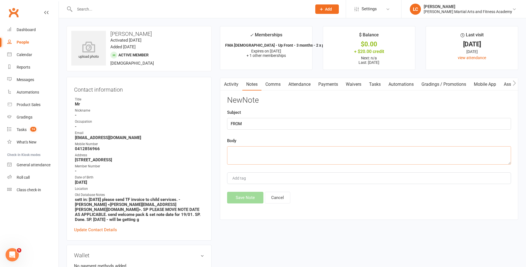
click at [248, 160] on textarea at bounding box center [369, 155] width 284 height 18
paste textarea "Thank you again [PERSON_NAME]"
type textarea "Thank you again [PERSON_NAME]"
click at [246, 206] on div "Activity Notes Comms Attendance Payments Waivers Tasks Automations Gradings / P…" at bounding box center [369, 149] width 298 height 142
click at [246, 197] on button "Save Note" at bounding box center [245, 198] width 36 height 12
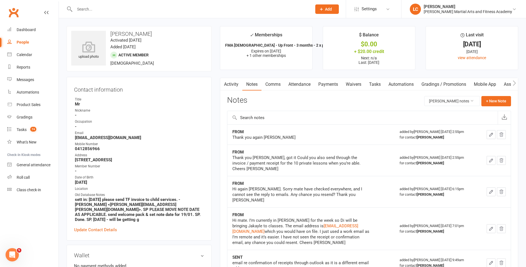
click at [103, 13] on input "text" at bounding box center [190, 9] width 235 height 8
paste input "[PERSON_NAME] <[PERSON_NAME][EMAIL_ADDRESS][PERSON_NAME][DOMAIN_NAME]>"
drag, startPoint x: 101, startPoint y: 7, endPoint x: 66, endPoint y: 14, distance: 36.2
click at [26, 1] on header "[PERSON_NAME] <[PERSON_NAME][EMAIL_ADDRESS][PERSON_NAME][DOMAIN_NAME]> Loading.…" at bounding box center [263, 1] width 526 height 0
click at [141, 5] on input "[PERSON_NAME][EMAIL_ADDRESS][PERSON_NAME][DOMAIN_NAME]>" at bounding box center [190, 9] width 235 height 8
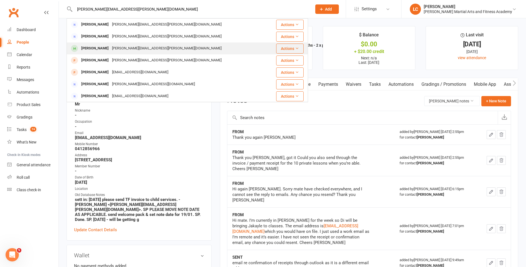
type input "[PERSON_NAME][EMAIL_ADDRESS][PERSON_NAME][DOMAIN_NAME]"
click at [133, 46] on div "[PERSON_NAME][EMAIL_ADDRESS][PERSON_NAME][DOMAIN_NAME]" at bounding box center [166, 48] width 113 height 8
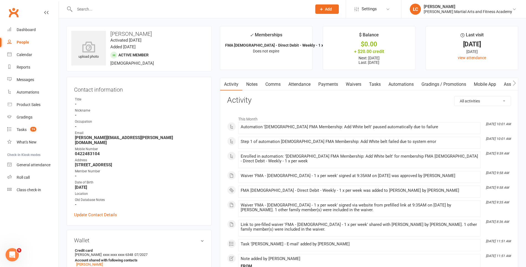
click at [248, 85] on link "Notes" at bounding box center [251, 84] width 19 height 13
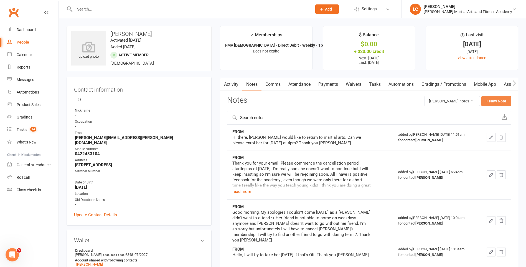
click at [499, 101] on button "+ New Note" at bounding box center [496, 101] width 30 height 10
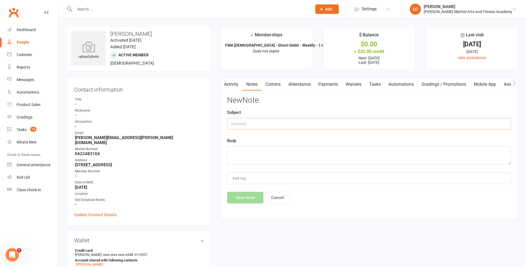
click at [259, 124] on input "text" at bounding box center [369, 124] width 284 height 12
type input "FROM"
click at [274, 153] on textarea at bounding box center [369, 155] width 284 height 18
paste textarea "Hi [PERSON_NAME], Thank you. I’ve filled out the form. Can [PERSON_NAME] start …"
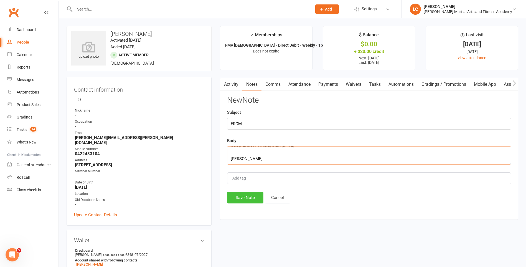
type textarea "Hi [PERSON_NAME], Thank you. I’ve filled out the form. Can [PERSON_NAME] start …"
click at [243, 202] on button "Save Note" at bounding box center [245, 198] width 36 height 12
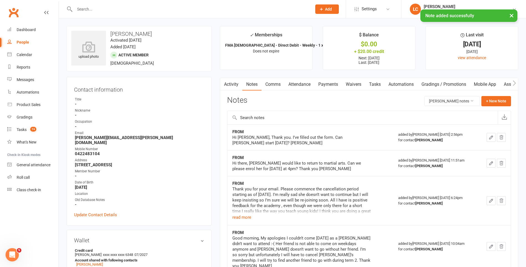
click at [274, 88] on link "Comms" at bounding box center [272, 84] width 23 height 13
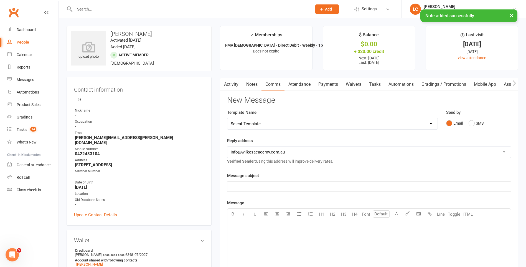
click at [284, 126] on select "Select Template [Email] Birthday Party Enquiry [Email] [DEMOGRAPHIC_DATA] Gradi…" at bounding box center [332, 123] width 210 height 11
select select "40"
click at [227, 118] on select "Select Template [Email] Birthday Party Enquiry [Email] [DEMOGRAPHIC_DATA] Gradi…" at bounding box center [332, 123] width 210 height 11
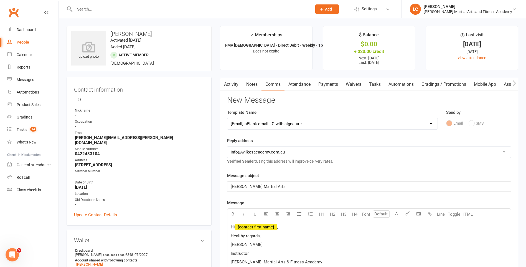
click at [292, 223] on p "Hi ﻿ {contact-first-name} ," at bounding box center [369, 226] width 277 height 7
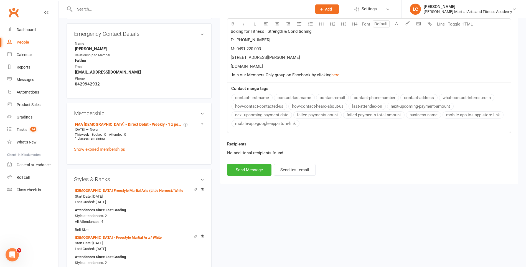
scroll to position [277, 0]
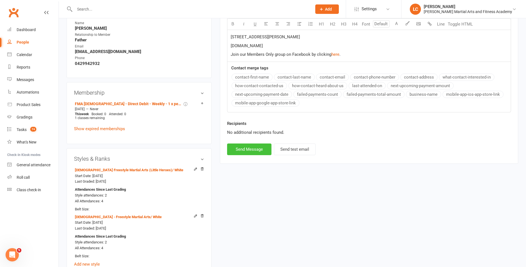
click at [243, 146] on button "Send Message" at bounding box center [249, 149] width 44 height 12
select select
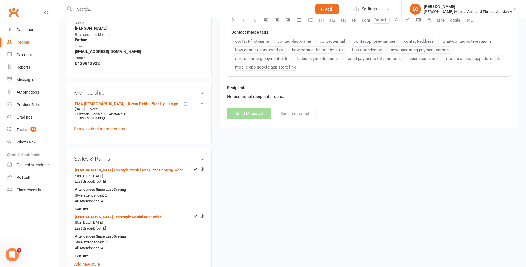
click at [101, 10] on input "text" at bounding box center [190, 9] width 235 height 8
paste input "[PERSON_NAME] <[EMAIL_ADDRESS][DOMAIN_NAME]>"
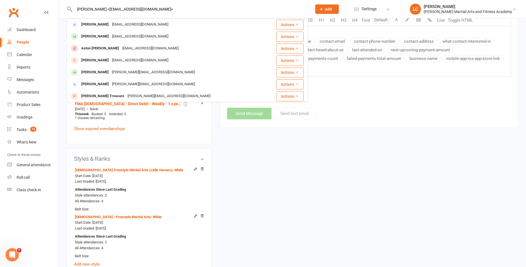
drag, startPoint x: 101, startPoint y: 7, endPoint x: 40, endPoint y: 6, distance: 60.7
click at [150, 4] on div "[EMAIL_ADDRESS][DOMAIN_NAME]> [PERSON_NAME] [EMAIL_ADDRESS][DOMAIN_NAME] Action…" at bounding box center [187, 9] width 241 height 18
click at [151, 7] on input "[EMAIL_ADDRESS][DOMAIN_NAME]>" at bounding box center [190, 9] width 235 height 8
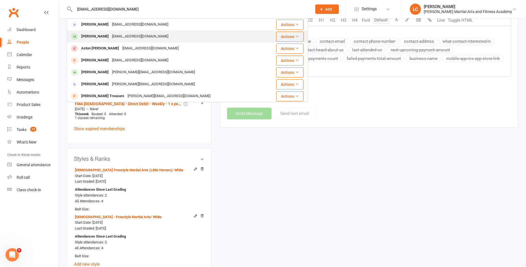
type input "[EMAIL_ADDRESS][DOMAIN_NAME]"
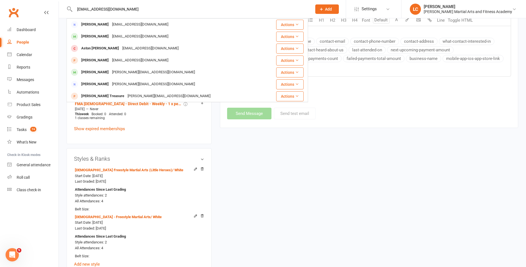
click at [131, 35] on div "[EMAIL_ADDRESS][DOMAIN_NAME]" at bounding box center [140, 36] width 60 height 8
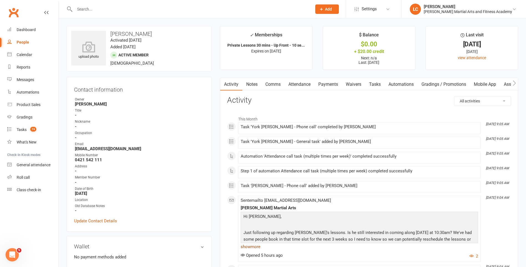
click at [258, 247] on link "show more" at bounding box center [359, 247] width 237 height 8
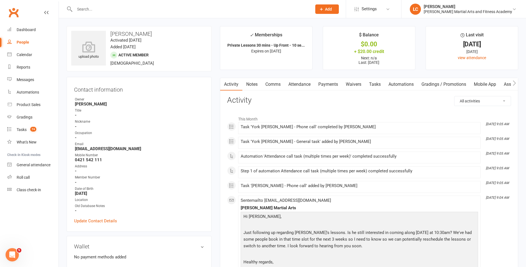
drag, startPoint x: 254, startPoint y: 78, endPoint x: 299, endPoint y: 93, distance: 47.3
click at [254, 79] on link "Notes" at bounding box center [251, 84] width 19 height 13
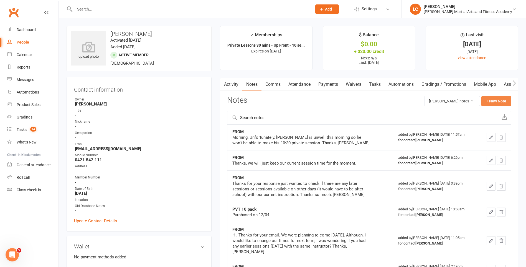
click at [497, 99] on button "+ New Note" at bounding box center [496, 101] width 30 height 10
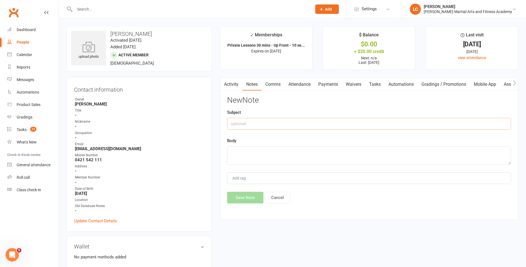
click at [255, 121] on input "text" at bounding box center [369, 124] width 284 height 12
type input "FROM"
click at [264, 154] on textarea at bounding box center [369, 155] width 284 height 18
paste textarea "Hi, I rang and left a voice msg [DATE], unfortunately York was unwell and could…"
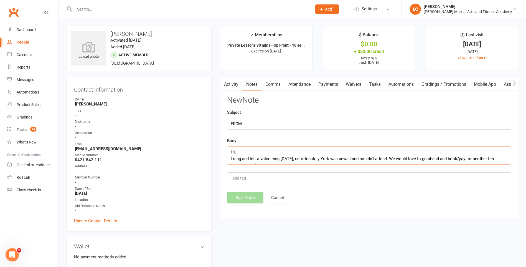
scroll to position [24, 0]
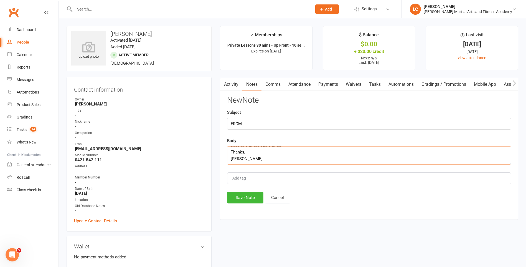
type textarea "Hi, I rang and left a voice msg [DATE], unfortunately York was unwell and could…"
click at [253, 205] on div "Activity Notes Comms Attendance Payments Waivers Tasks Automations Gradings / P…" at bounding box center [369, 149] width 298 height 142
click at [253, 196] on button "Save Note" at bounding box center [245, 198] width 36 height 12
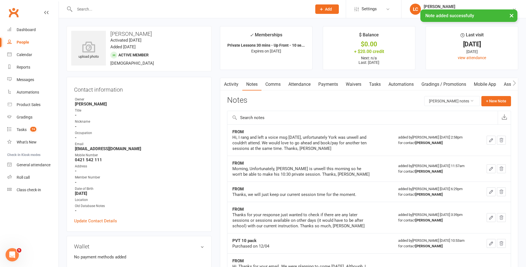
click at [306, 83] on link "Attendance" at bounding box center [299, 84] width 30 height 13
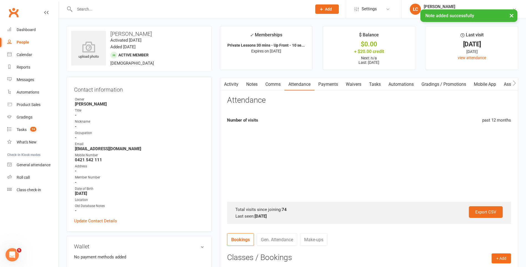
click at [278, 84] on link "Comms" at bounding box center [272, 84] width 23 height 13
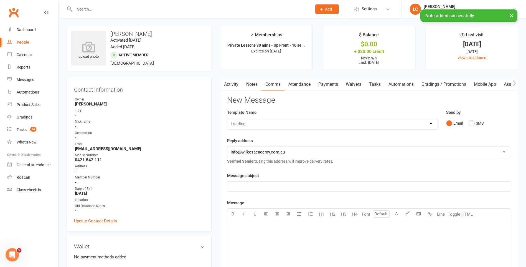
drag, startPoint x: 390, startPoint y: 83, endPoint x: 387, endPoint y: 88, distance: 6.3
click at [390, 82] on link "Automations" at bounding box center [401, 84] width 33 height 13
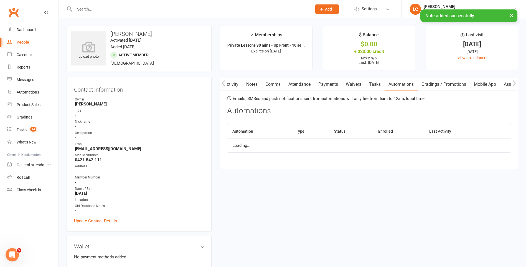
click at [378, 85] on link "Tasks" at bounding box center [374, 84] width 19 height 13
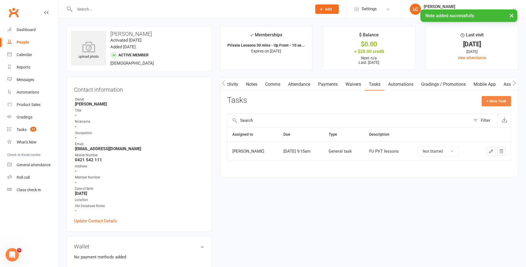
click at [505, 100] on button "+ New Task" at bounding box center [496, 101] width 29 height 10
select select "47778"
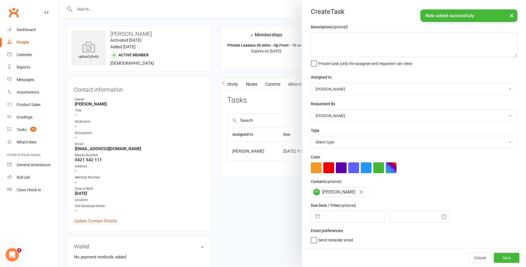
click at [348, 86] on select "[PERSON_NAME] [PERSON_NAME] [PERSON_NAME] [PERSON_NAME] [PERSON_NAME] [PERSON_N…" at bounding box center [414, 89] width 206 height 12
select select "47660"
click at [311, 83] on select "[PERSON_NAME] [PERSON_NAME] [PERSON_NAME] [PERSON_NAME] [PERSON_NAME] [PERSON_N…" at bounding box center [414, 89] width 206 height 12
click at [334, 39] on textarea at bounding box center [414, 44] width 206 height 25
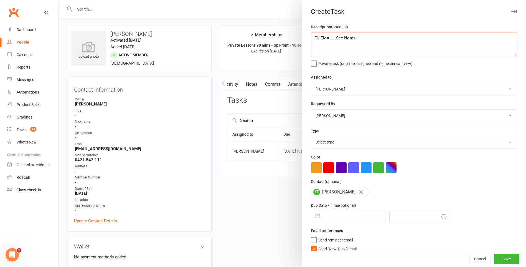
type textarea "FU EMAIL - See Notes."
click at [361, 138] on select "Select type E-mail General task Meeting Phone call Sett in calls Add new task t…" at bounding box center [414, 142] width 206 height 12
select select "25276"
click at [311, 137] on select "Select type E-mail General task Meeting Phone call Sett in calls Add new task t…" at bounding box center [414, 142] width 206 height 12
click at [311, 247] on label "Send "New Task" email" at bounding box center [334, 248] width 46 height 6
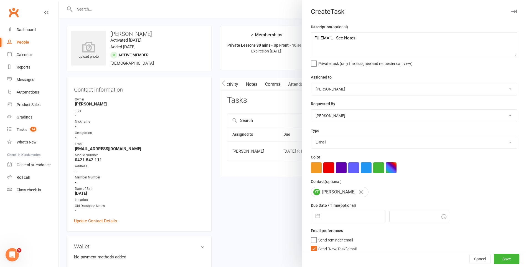
click at [311, 245] on input "Send "New Task" email" at bounding box center [334, 245] width 46 height 0
click at [311, 247] on label "Send "New Task" email" at bounding box center [334, 248] width 46 height 6
click at [311, 245] on input "Send "New Task" email" at bounding box center [334, 245] width 46 height 0
click at [329, 219] on input "text" at bounding box center [354, 216] width 62 height 11
select select "6"
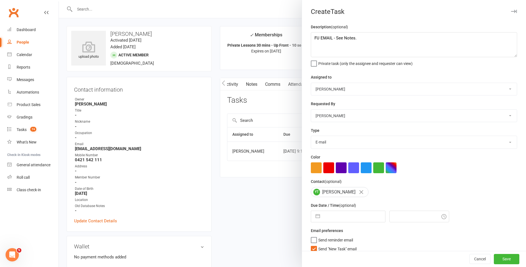
select select "2025"
select select "7"
select select "2025"
select select "8"
select select "2025"
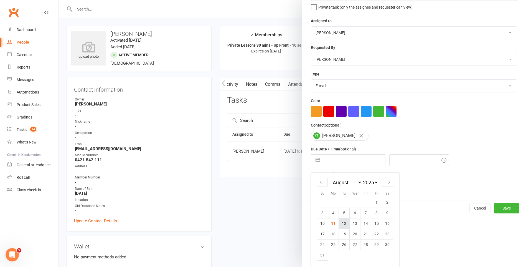
click at [339, 225] on td "12" at bounding box center [344, 223] width 11 height 11
type input "[DATE]"
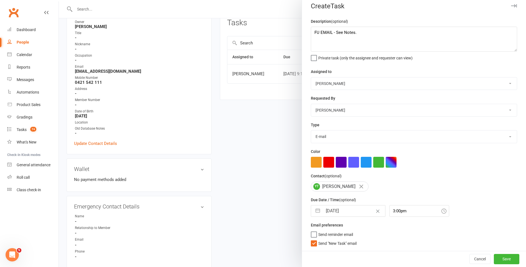
scroll to position [83, 0]
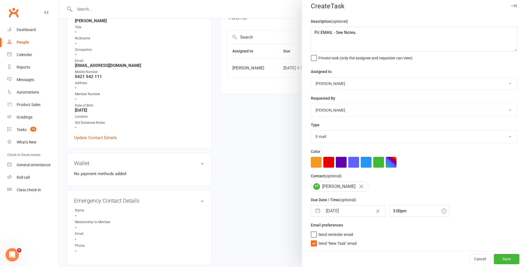
click at [311, 245] on label "Send "New Task" email" at bounding box center [334, 242] width 46 height 6
click at [311, 239] on input "Send "New Task" email" at bounding box center [334, 239] width 46 height 0
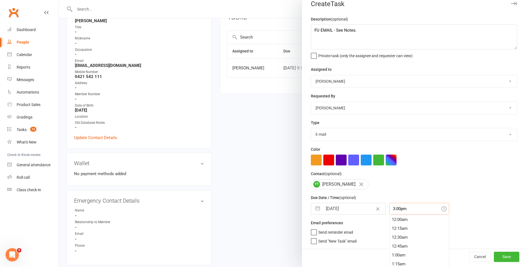
click at [408, 213] on input "3:00pm" at bounding box center [419, 209] width 60 height 12
click at [396, 238] on div "12:00am 12:15am 12:30am 12:45am 1:00am 1:15am 1:30am 1:45am 2:00am 2:15am 2:30a…" at bounding box center [419, 242] width 60 height 55
click at [395, 247] on div "8:30am" at bounding box center [419, 247] width 59 height 9
type input "8:30am"
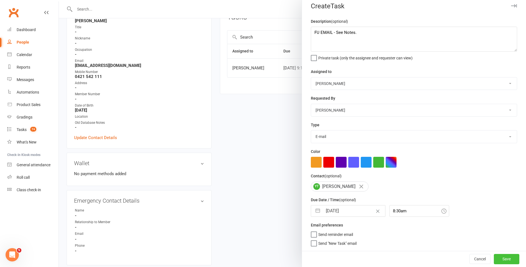
click at [502, 257] on button "Save" at bounding box center [507, 259] width 26 height 10
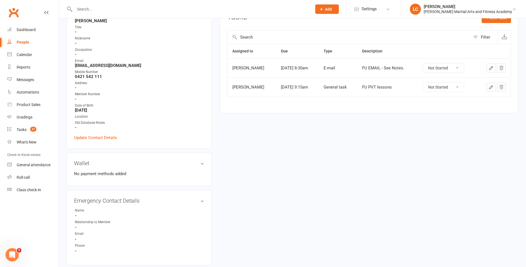
click at [88, 10] on input "text" at bounding box center [190, 9] width 235 height 8
paste input "[PERSON_NAME] <[PERSON_NAME][EMAIL_ADDRESS][DOMAIN_NAME]>"
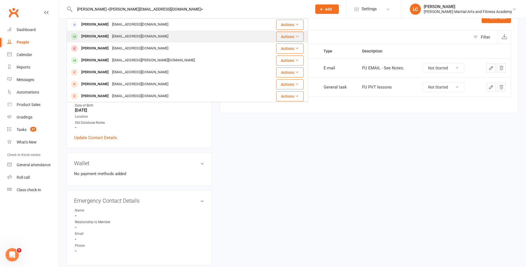
type input "[PERSON_NAME] <[PERSON_NAME][EMAIL_ADDRESS][DOMAIN_NAME]>"
click at [110, 37] on div "[EMAIL_ADDRESS][DOMAIN_NAME]" at bounding box center [140, 36] width 60 height 8
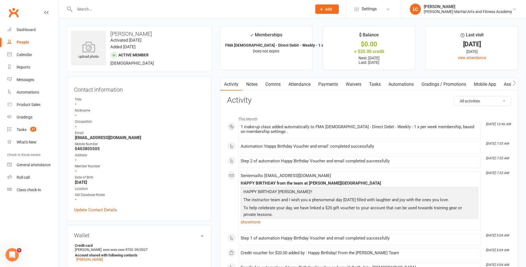
click at [304, 84] on link "Attendance" at bounding box center [299, 84] width 30 height 13
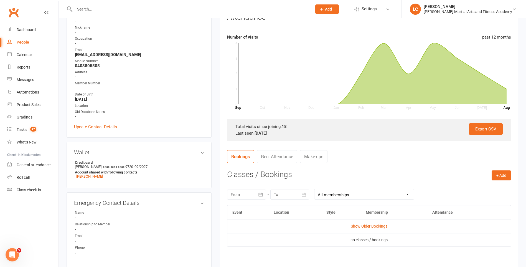
scroll to position [83, 0]
click at [374, 227] on link "Show Older Bookings" at bounding box center [369, 225] width 37 height 4
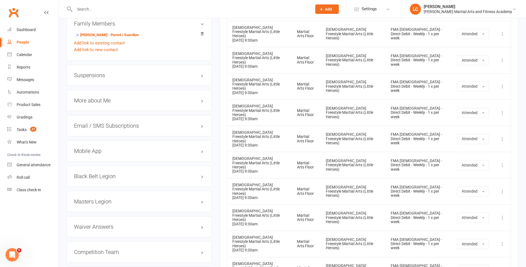
scroll to position [539, 0]
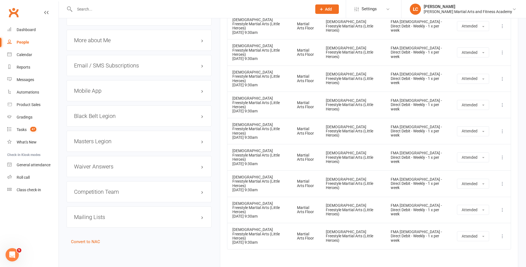
drag, startPoint x: 294, startPoint y: 181, endPoint x: 296, endPoint y: 188, distance: 6.9
click at [294, 182] on div "Event Location Style Membership Attendance Hide Older Bookings [DEMOGRAPHIC_DAT…" at bounding box center [369, 17] width 284 height 536
drag, startPoint x: 332, startPoint y: 190, endPoint x: 332, endPoint y: 194, distance: 3.6
click at [332, 190] on div "Event Location Style Membership Attendance Hide Older Bookings [DEMOGRAPHIC_DAT…" at bounding box center [369, 17] width 284 height 536
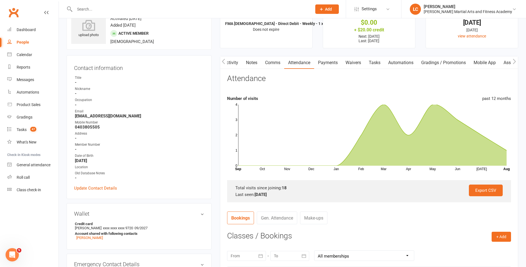
scroll to position [0, 0]
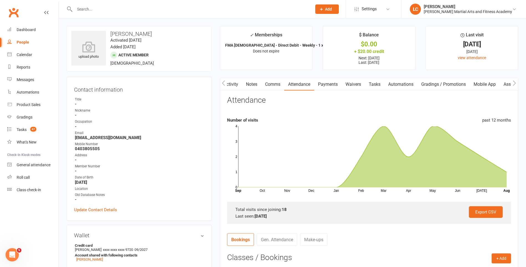
click at [250, 84] on link "Notes" at bounding box center [251, 84] width 19 height 13
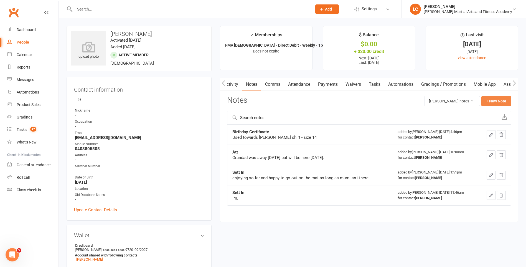
click at [494, 99] on button "+ New Note" at bounding box center [496, 101] width 30 height 10
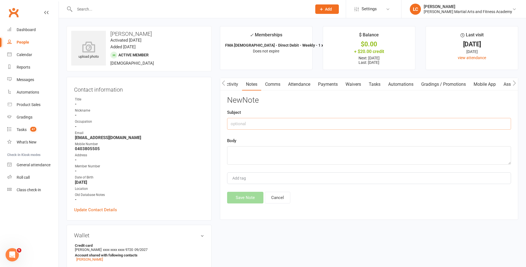
click at [272, 121] on input "text" at bounding box center [369, 124] width 284 height 12
type input "FROM"
click at [252, 159] on textarea at bounding box center [369, 155] width 284 height 18
paste textarea "Hi [PERSON_NAME], Unfortunately all of us have been unwell with Influenza A and…"
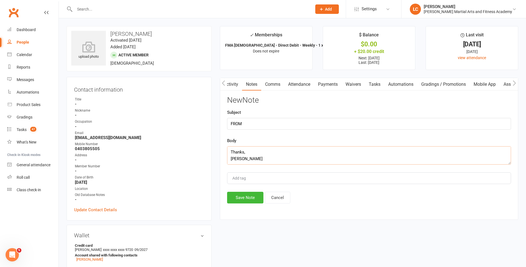
type textarea "Hi [PERSON_NAME], Unfortunately all of us have been unwell with Influenza A and…"
drag, startPoint x: 242, startPoint y: 207, endPoint x: 243, endPoint y: 204, distance: 2.9
click at [242, 207] on div "Activity Notes Comms Attendance Payments Waivers Tasks Automations Gradings / P…" at bounding box center [369, 149] width 298 height 142
click at [243, 200] on button "Save Note" at bounding box center [245, 198] width 36 height 12
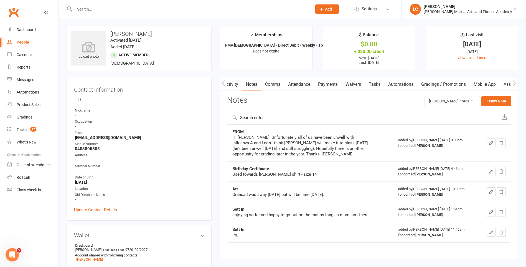
click at [379, 83] on link "Tasks" at bounding box center [374, 84] width 19 height 13
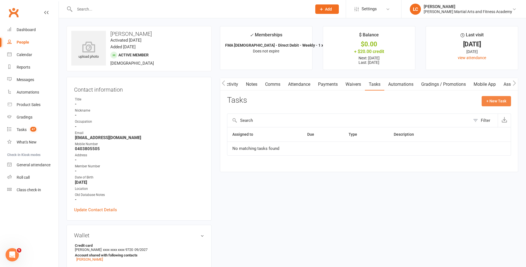
click at [503, 99] on button "+ New Task" at bounding box center [496, 101] width 29 height 10
select select "47778"
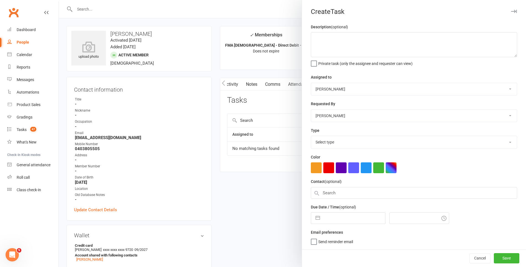
click at [355, 87] on select "[PERSON_NAME] [PERSON_NAME] [PERSON_NAME] [PERSON_NAME] [PERSON_NAME] [PERSON_N…" at bounding box center [414, 89] width 206 height 12
click at [311, 83] on select "[PERSON_NAME] [PERSON_NAME] [PERSON_NAME] [PERSON_NAME] [PERSON_NAME] [PERSON_N…" at bounding box center [414, 89] width 206 height 12
click at [345, 86] on select "[PERSON_NAME] [PERSON_NAME] [PERSON_NAME] [PERSON_NAME] [PERSON_NAME] [PERSON_N…" at bounding box center [414, 89] width 206 height 12
select select "47660"
click at [311, 83] on select "[PERSON_NAME] [PERSON_NAME] [PERSON_NAME] [PERSON_NAME] [PERSON_NAME] [PERSON_N…" at bounding box center [414, 89] width 206 height 12
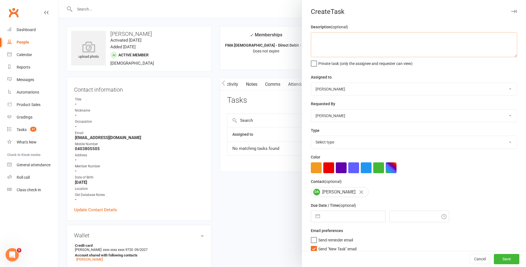
click at [346, 47] on textarea at bounding box center [414, 44] width 206 height 25
type textarea "FU EMAIL - See Notes."
click at [354, 148] on select "Select type E-mail General task Meeting Phone call Sett in calls Add new task t…" at bounding box center [414, 142] width 206 height 12
select select "25276"
click at [311, 137] on select "Select type E-mail General task Meeting Phone call Sett in calls Add new task t…" at bounding box center [414, 142] width 206 height 12
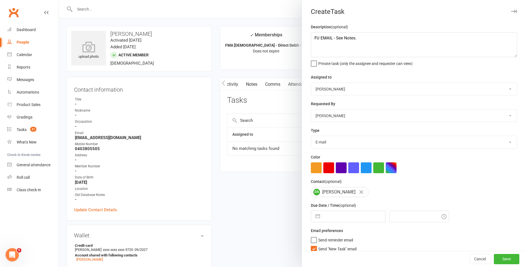
click at [314, 245] on div "Email preferences Send reminder email Send "New Task" email" at bounding box center [414, 239] width 206 height 24
click at [311, 248] on label "Send "New Task" email" at bounding box center [334, 248] width 46 height 6
click at [311, 245] on input "Send "New Task" email" at bounding box center [334, 245] width 46 height 0
click at [337, 214] on input "text" at bounding box center [354, 216] width 62 height 11
select select "6"
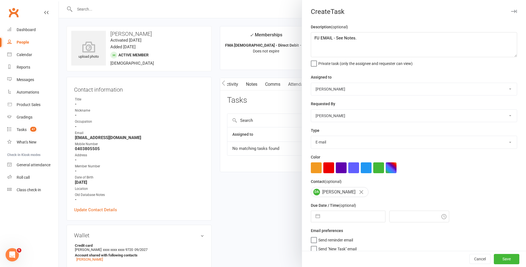
select select "2025"
select select "7"
select select "2025"
select select "8"
select select "2025"
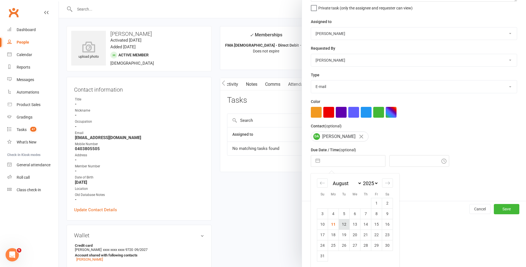
click at [339, 226] on td "12" at bounding box center [344, 224] width 11 height 11
type input "[DATE]"
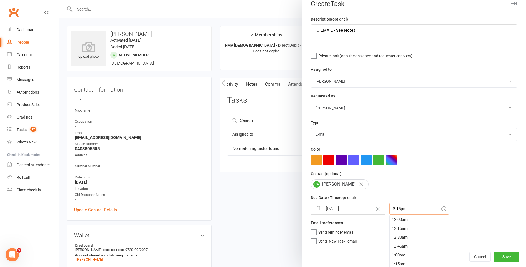
drag, startPoint x: 393, startPoint y: 210, endPoint x: 406, endPoint y: 248, distance: 40.5
click at [394, 210] on input "3:15pm" at bounding box center [419, 209] width 60 height 12
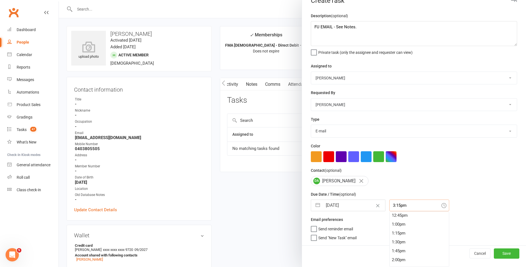
scroll to position [366, 0]
click at [401, 238] on div "12:00am 12:15am 12:30am 12:45am 1:00am 1:15am 1:30am 1:45am 2:00am 2:15am 2:30a…" at bounding box center [419, 238] width 60 height 55
click at [409, 228] on div "10:45am" at bounding box center [419, 231] width 59 height 9
type input "10:45am"
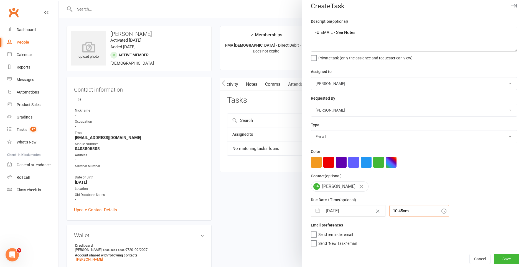
scroll to position [8, 0]
click at [502, 260] on button "Save" at bounding box center [507, 259] width 26 height 10
